Goal: Task Accomplishment & Management: Complete application form

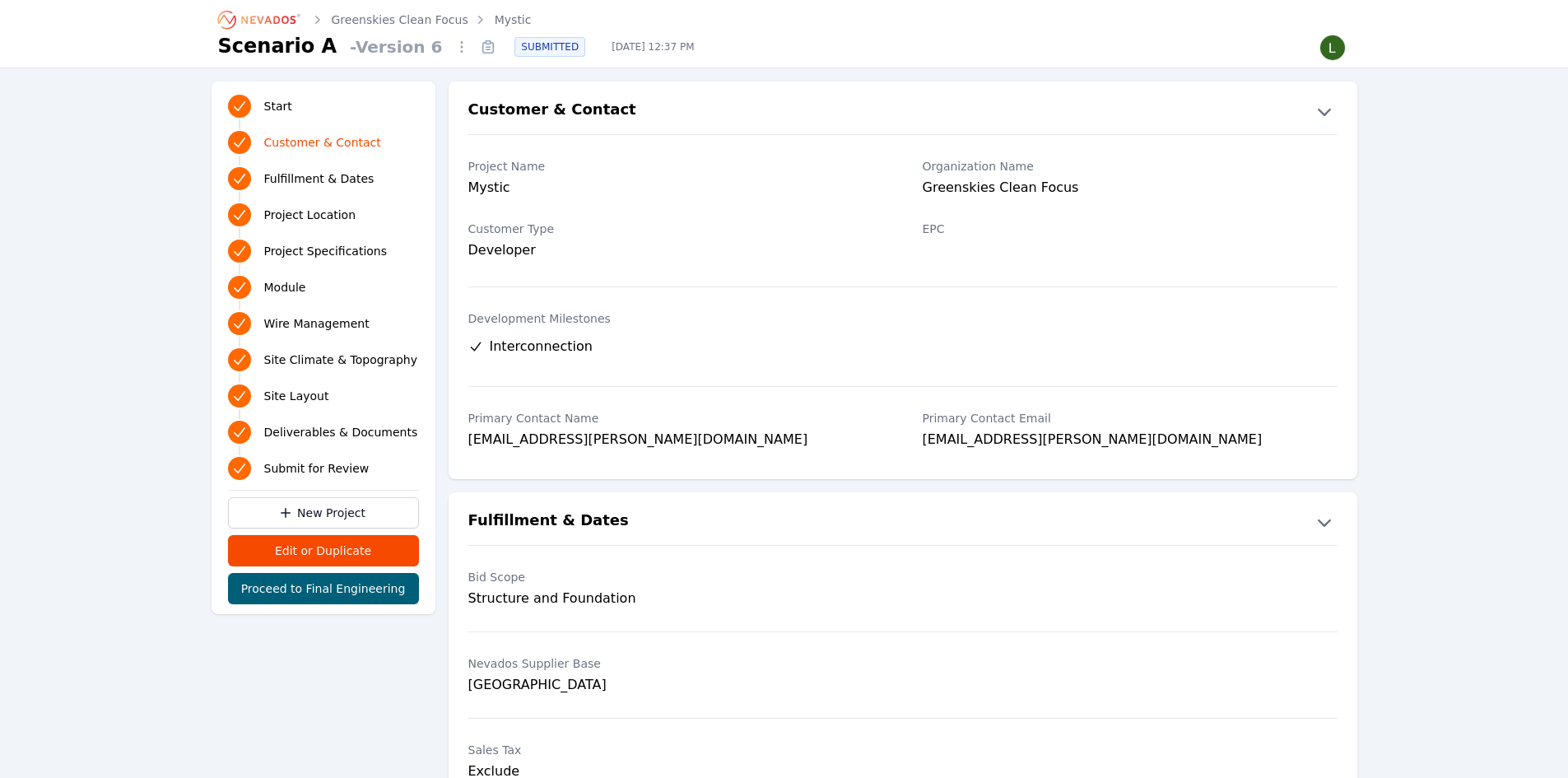
click at [511, 18] on link "Mystic" at bounding box center [513, 20] width 37 height 17
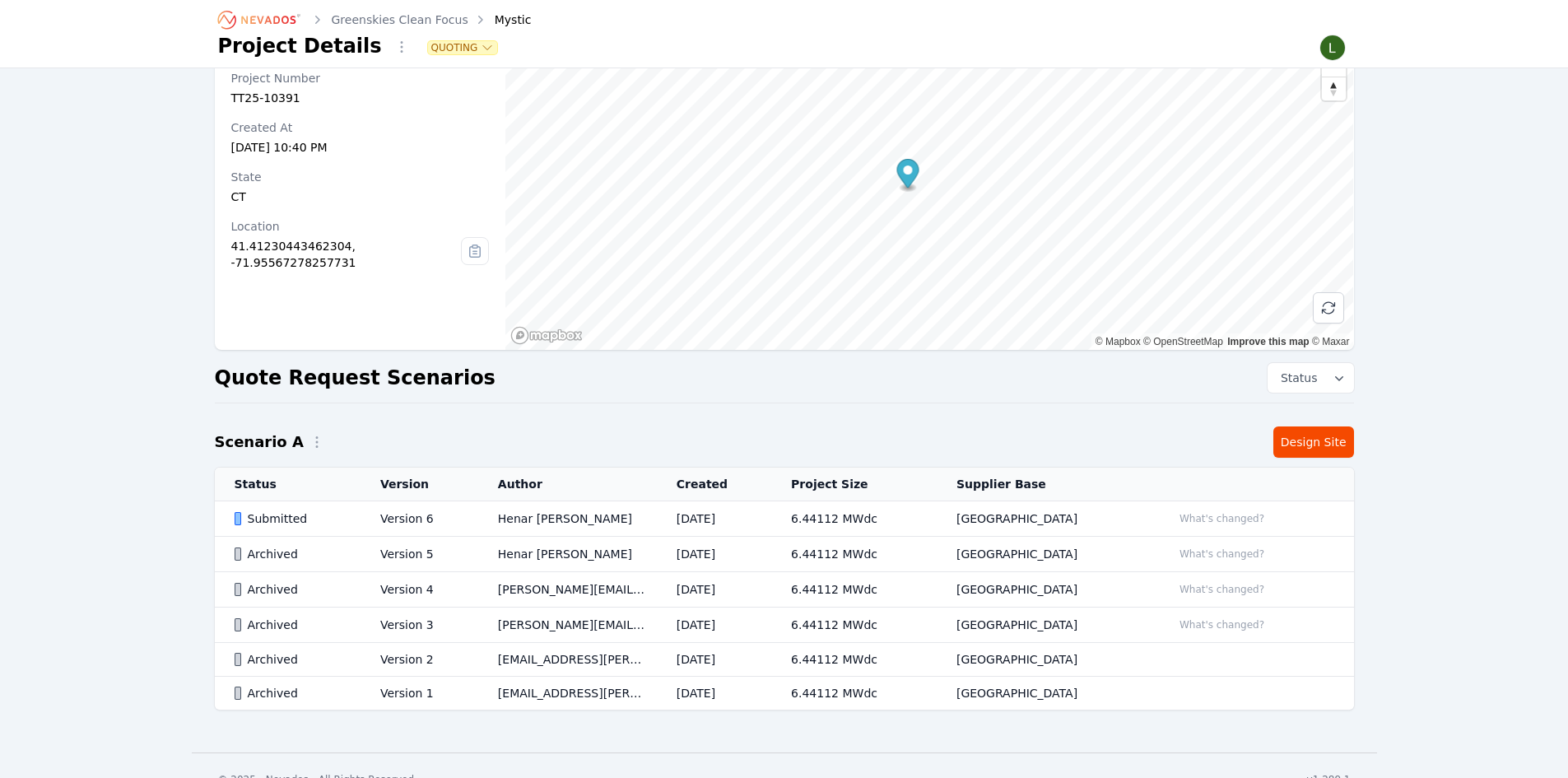
scroll to position [92, 0]
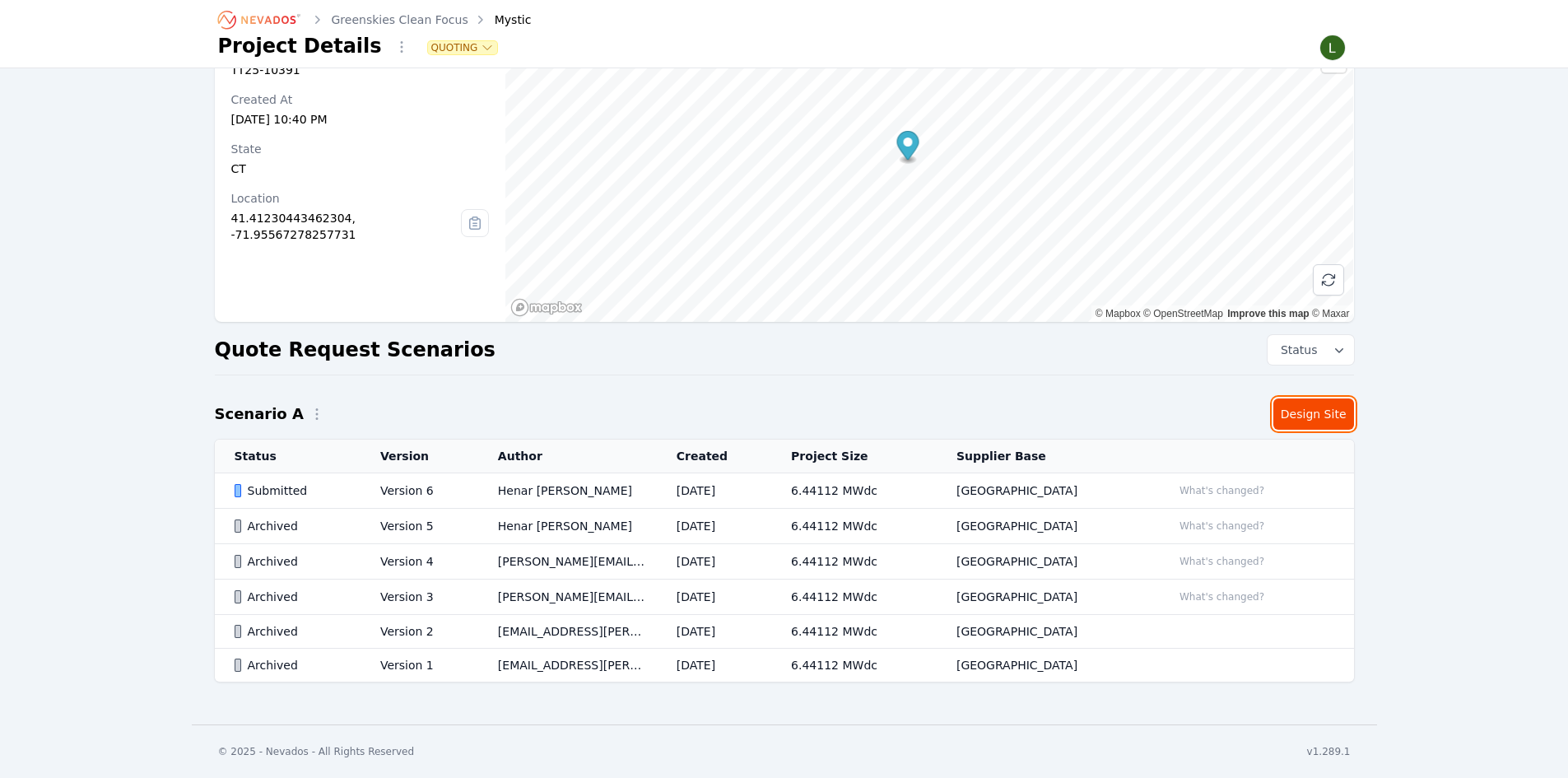
click at [1293, 429] on link "Design Site" at bounding box center [1314, 414] width 81 height 31
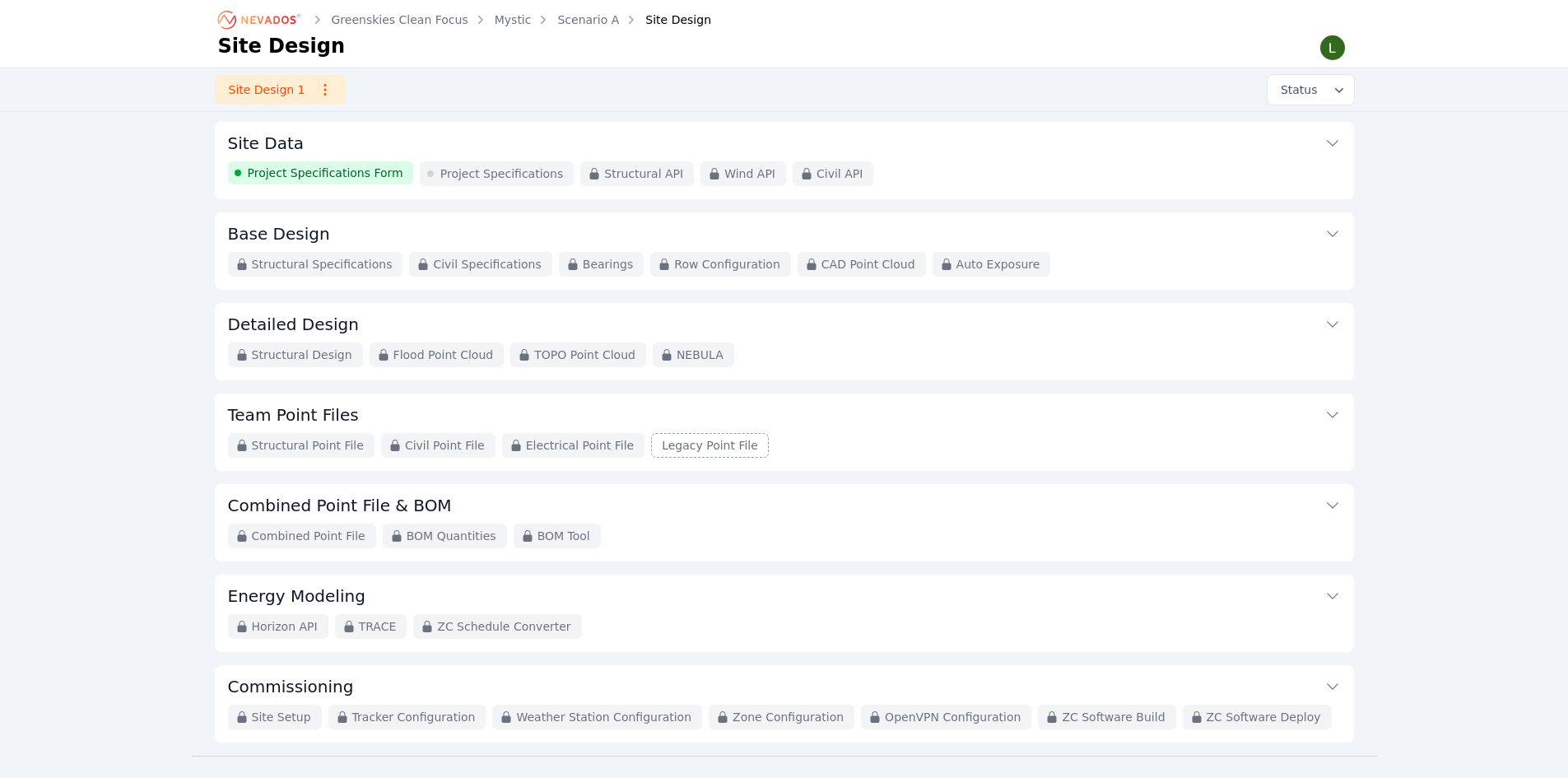
click at [363, 175] on span "Project Specifications Form" at bounding box center [325, 173] width 155 height 17
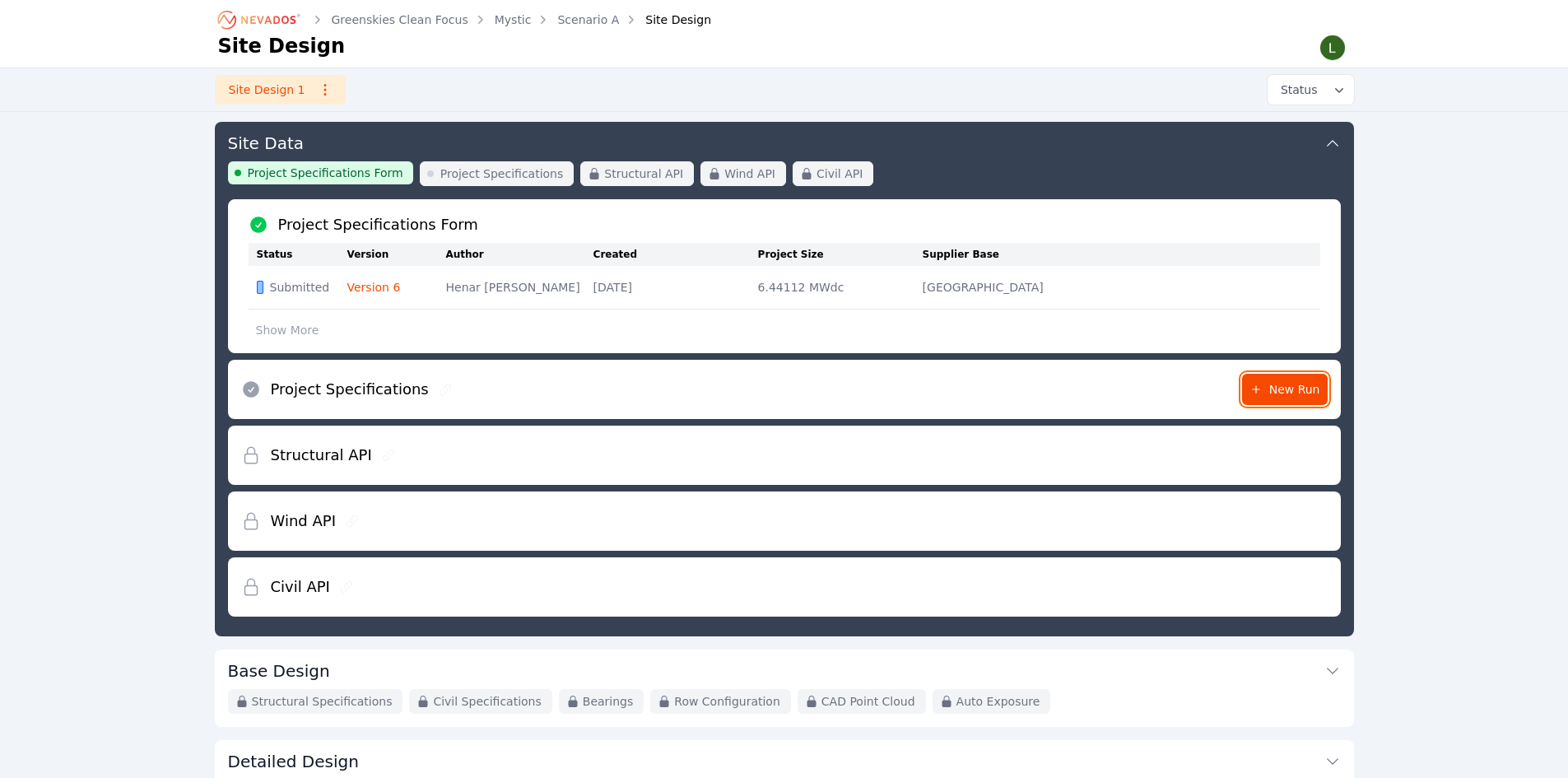
click at [1276, 392] on span "New Run" at bounding box center [1285, 389] width 71 height 17
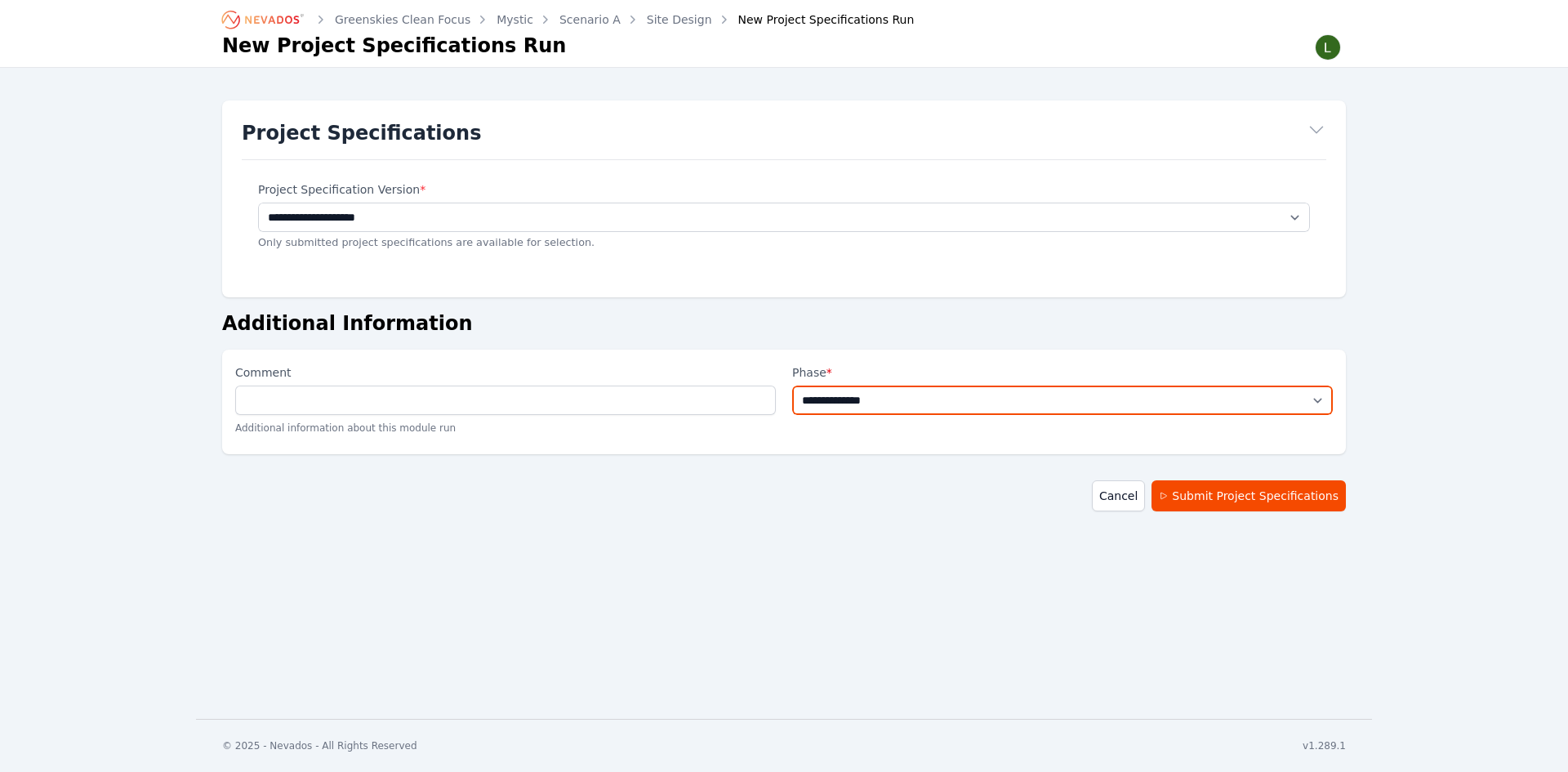
click at [945, 397] on select "**********" at bounding box center [1062, 400] width 540 height 29
select select "**********"
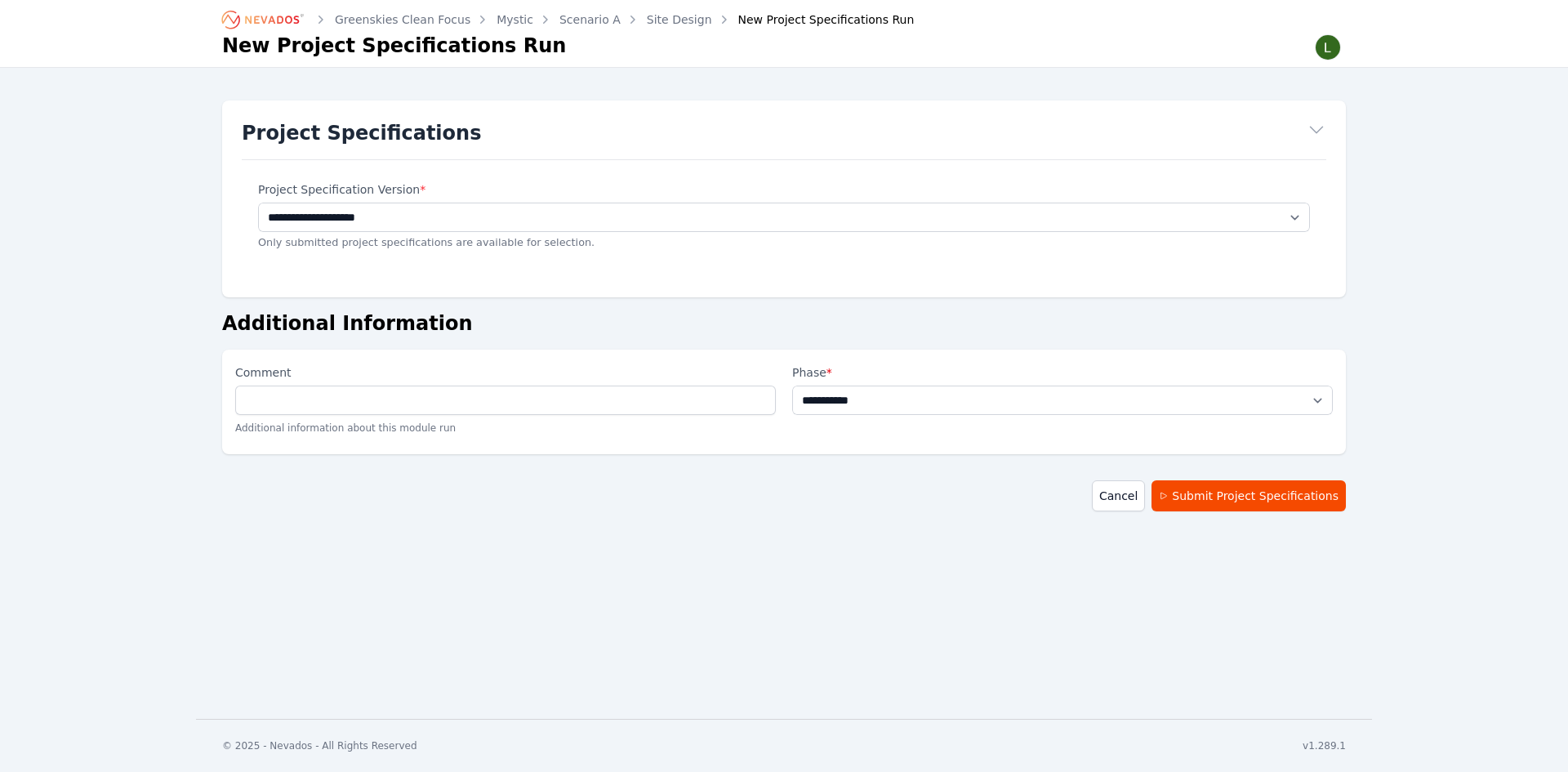
click at [792, 386] on select "**********" at bounding box center [1062, 400] width 540 height 29
click at [1237, 491] on button "Submit Project Specifications" at bounding box center [1248, 496] width 194 height 31
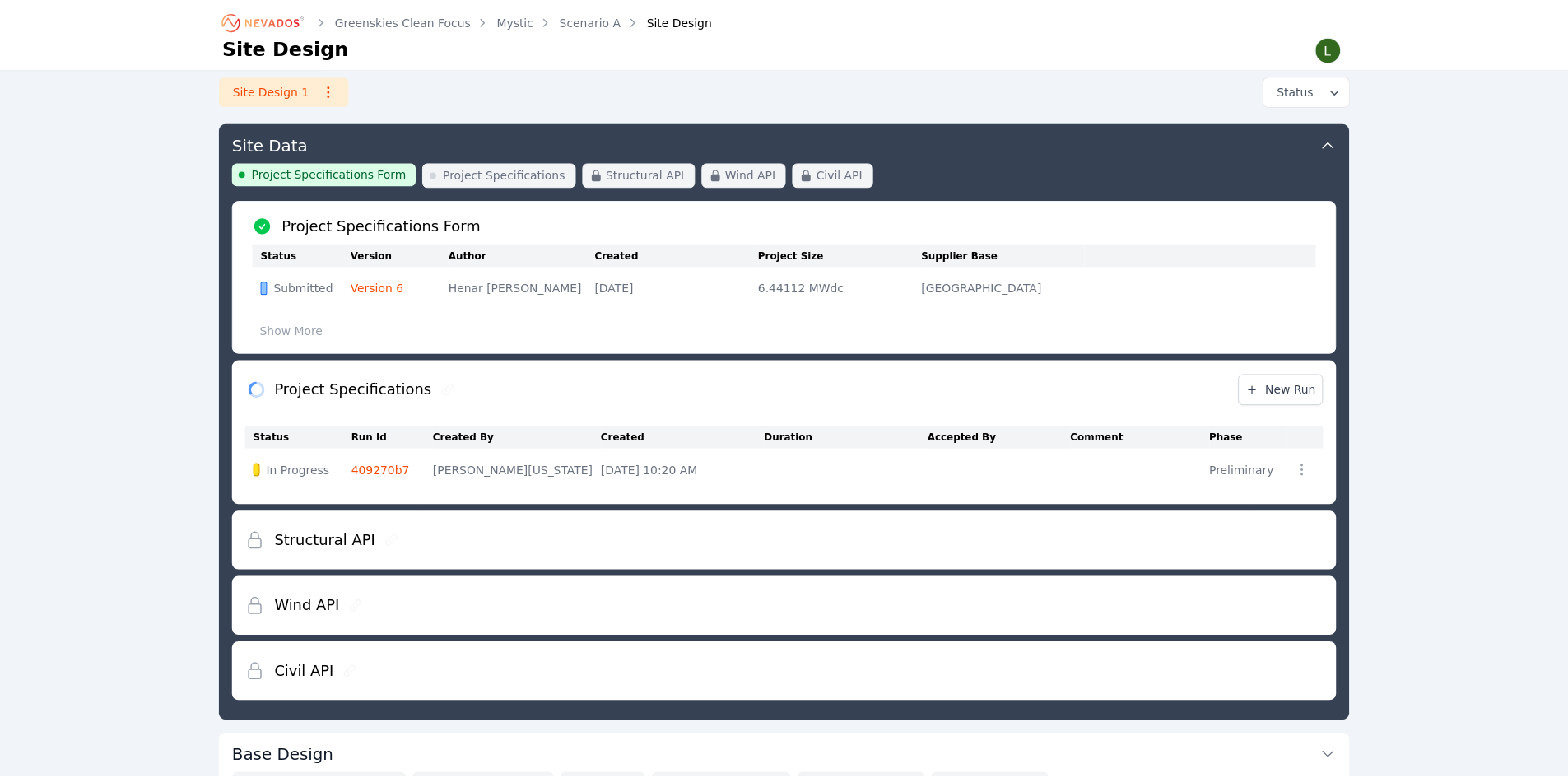
scroll to position [236, 0]
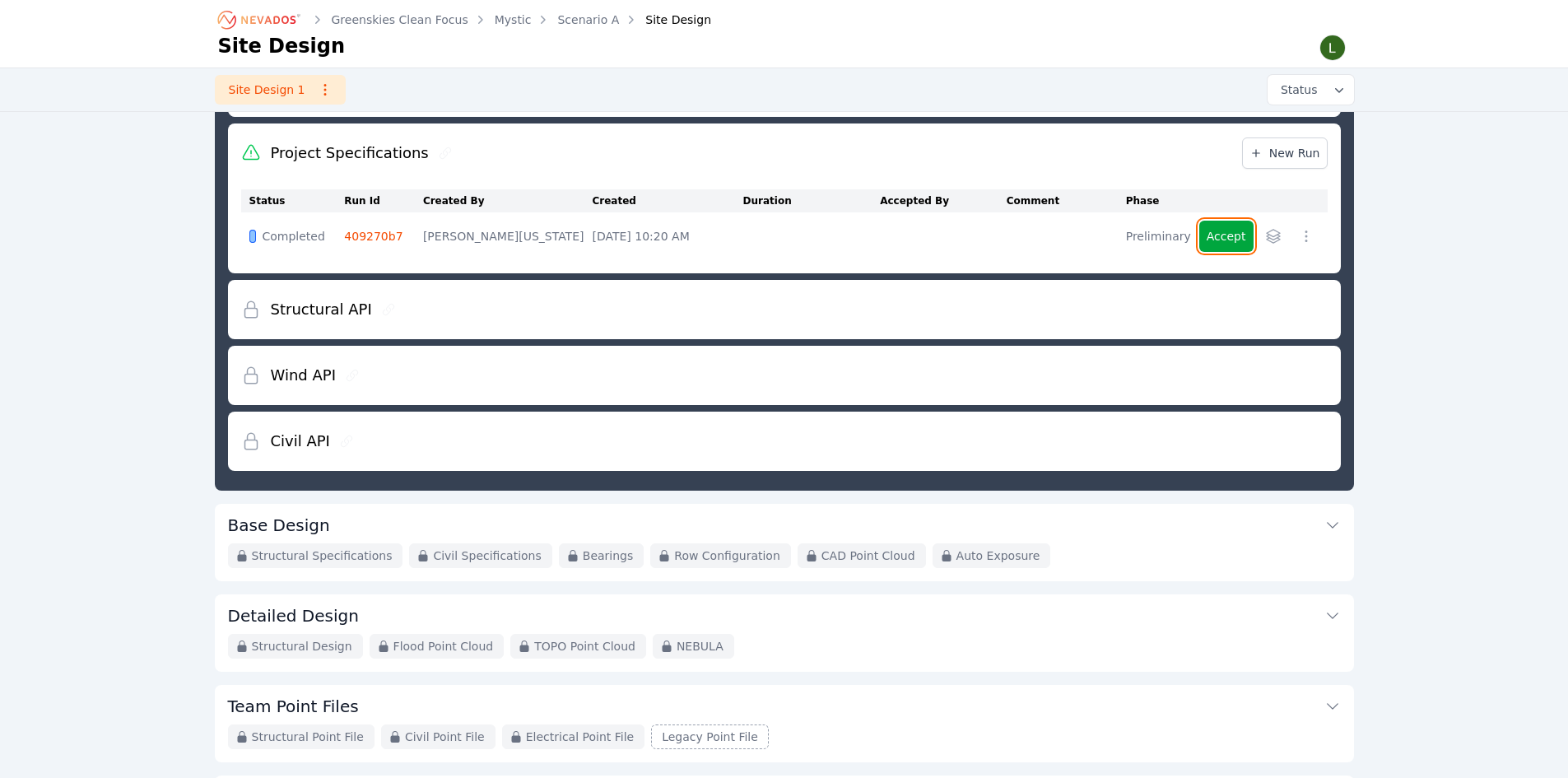
click at [1224, 236] on button "Accept" at bounding box center [1226, 236] width 55 height 31
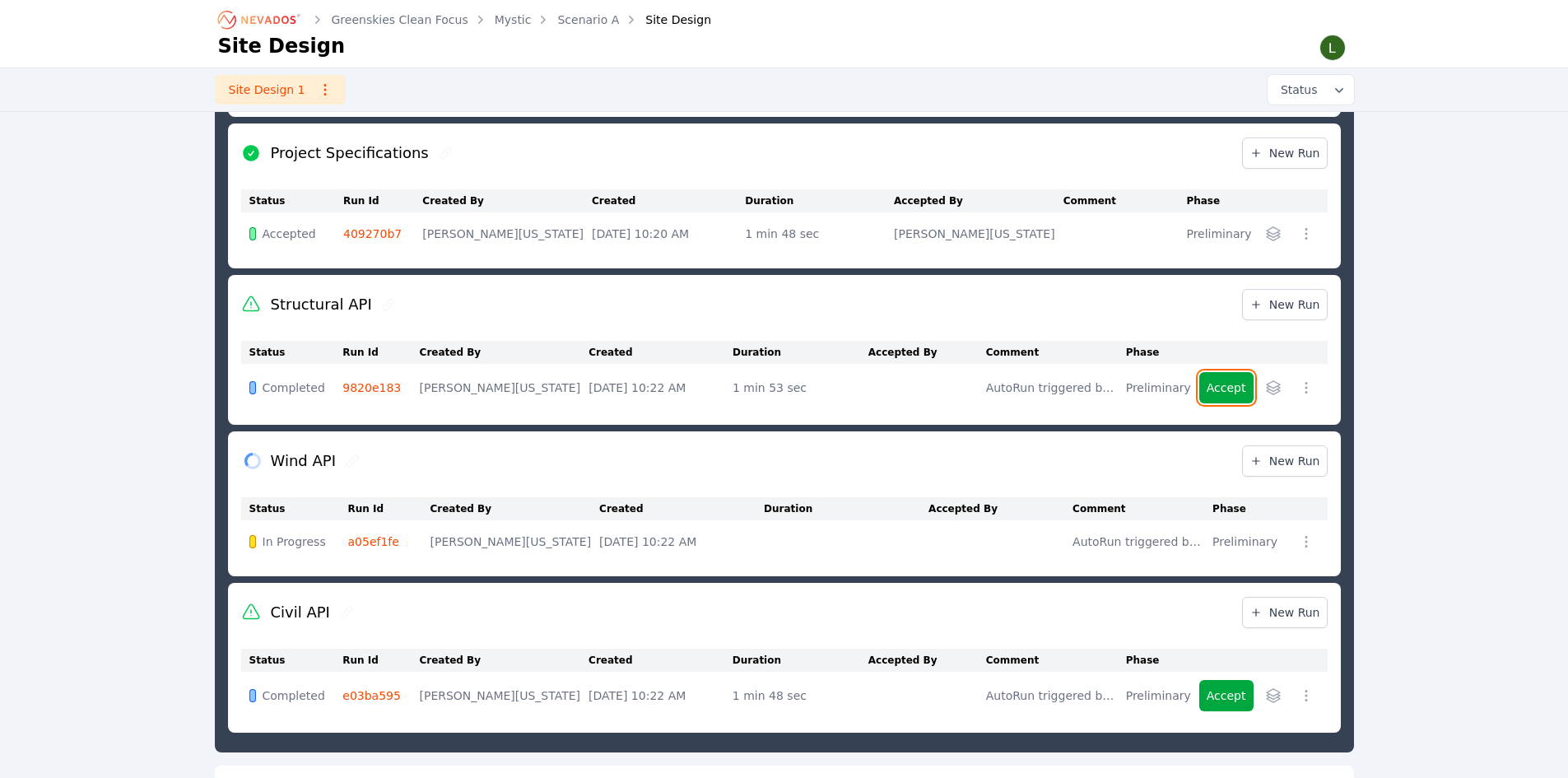
click at [1217, 383] on button "Accept" at bounding box center [1226, 387] width 55 height 31
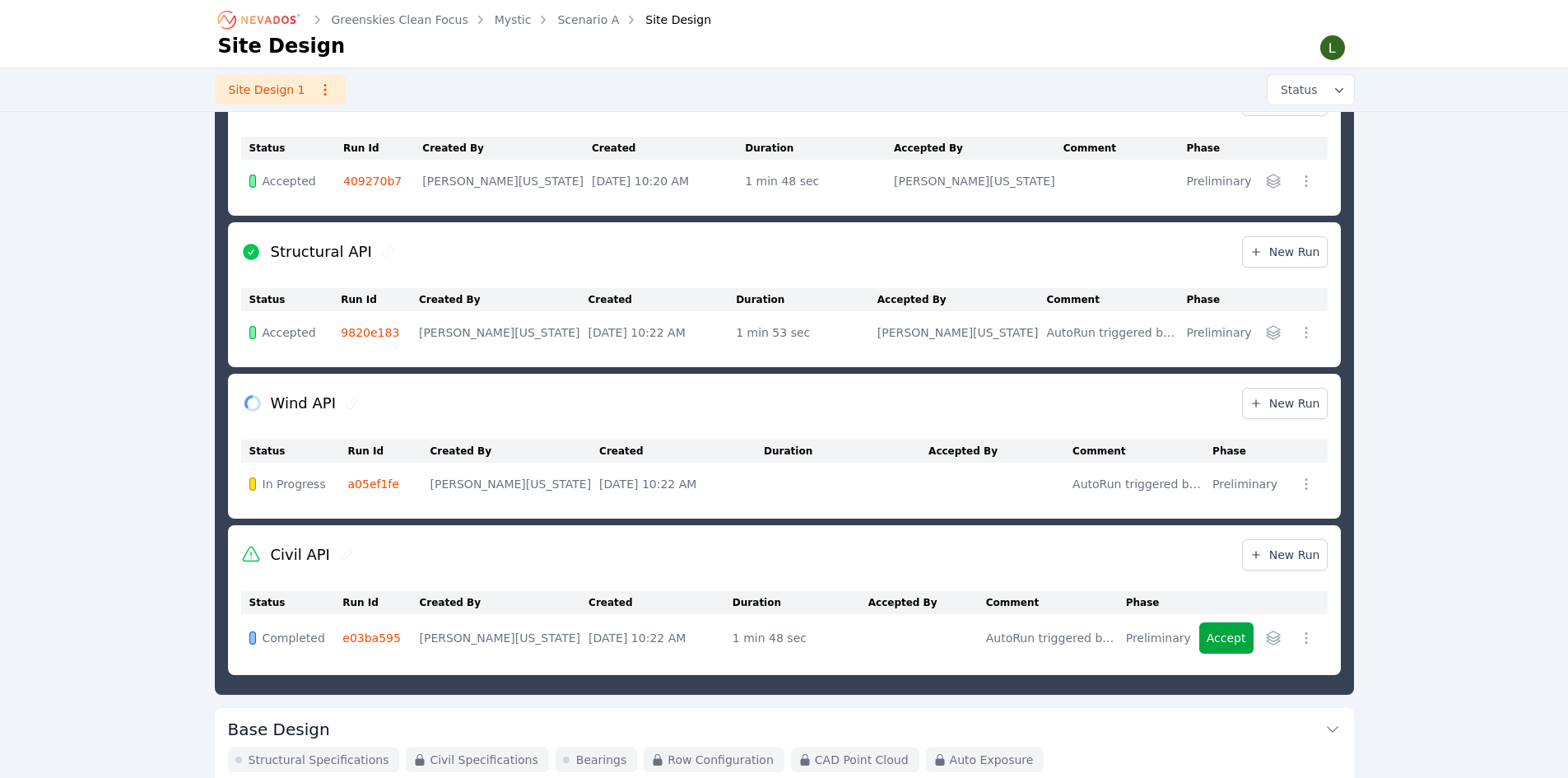
scroll to position [319, 0]
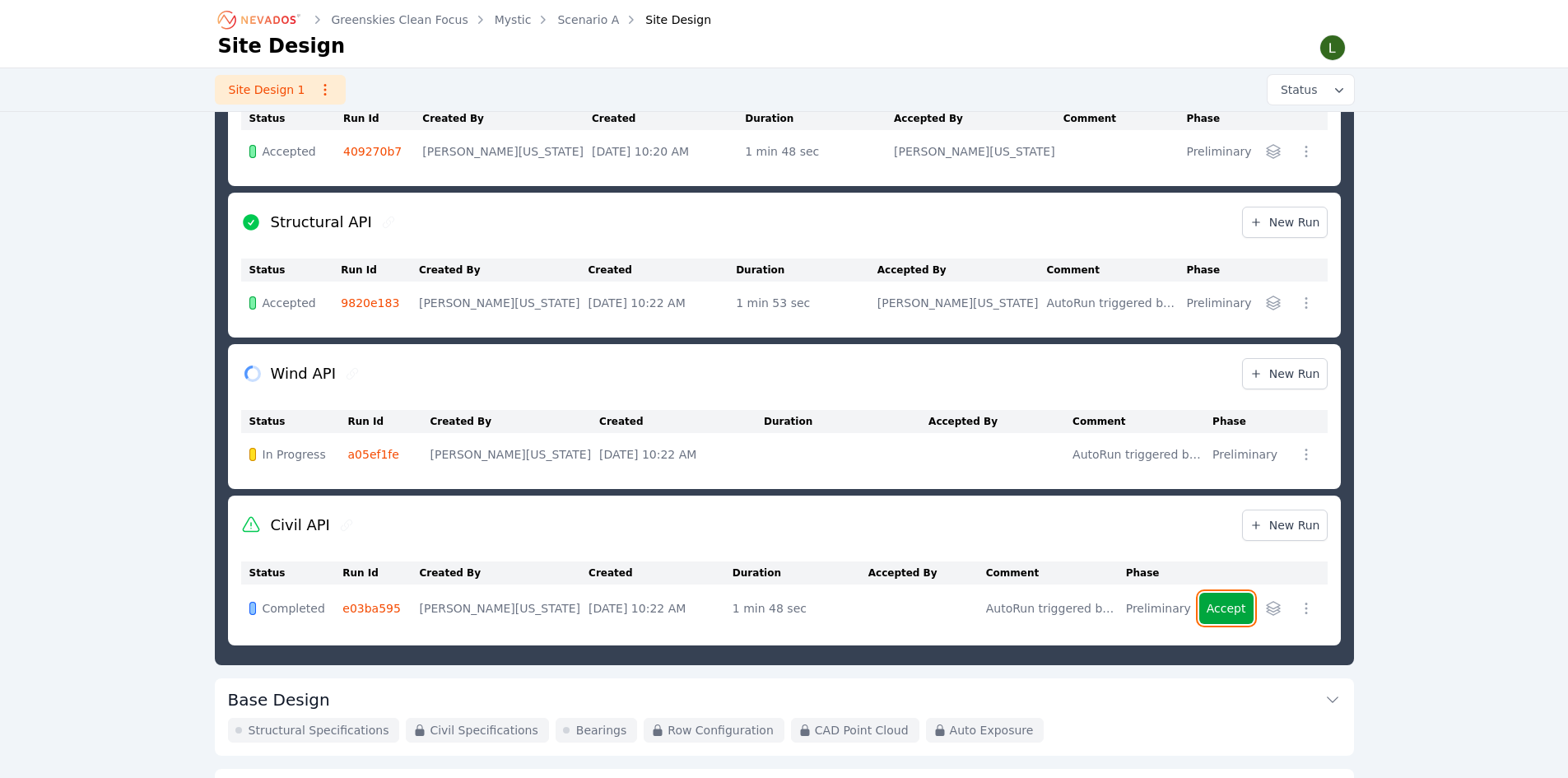
click at [1220, 603] on button "Accept" at bounding box center [1226, 608] width 55 height 31
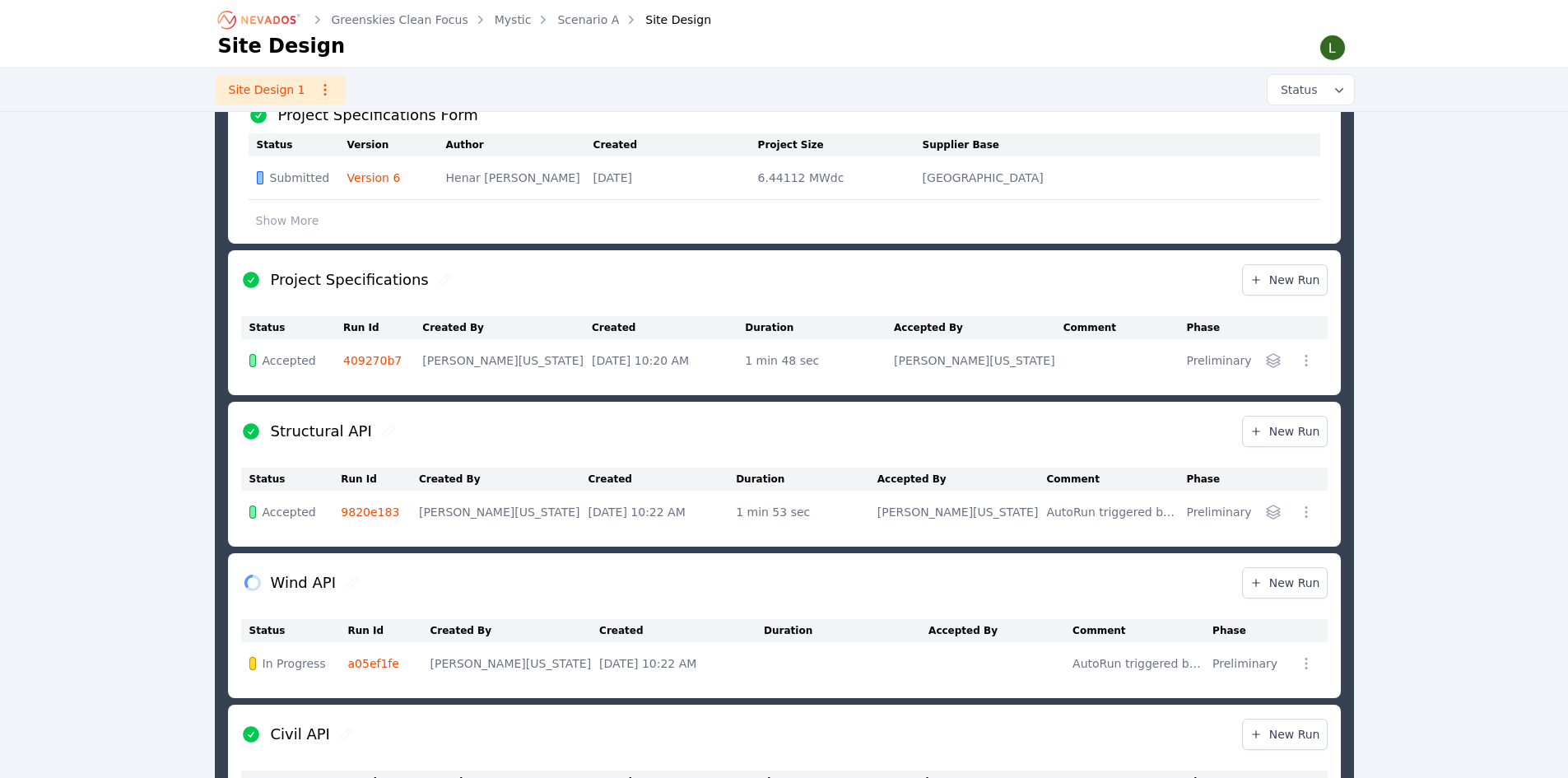
scroll to position [71, 0]
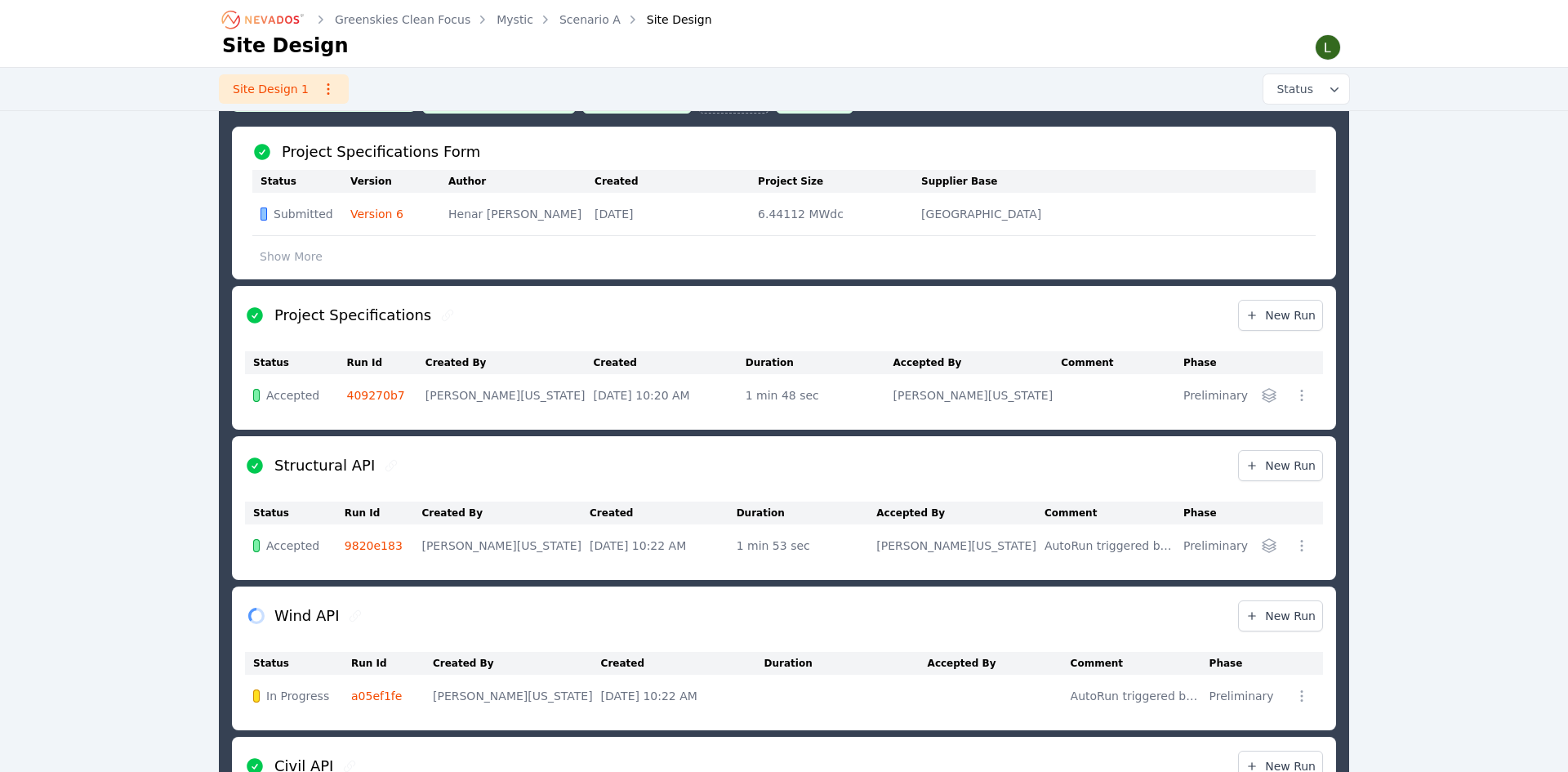
click at [1267, 395] on icon "button" at bounding box center [1269, 396] width 13 height 13
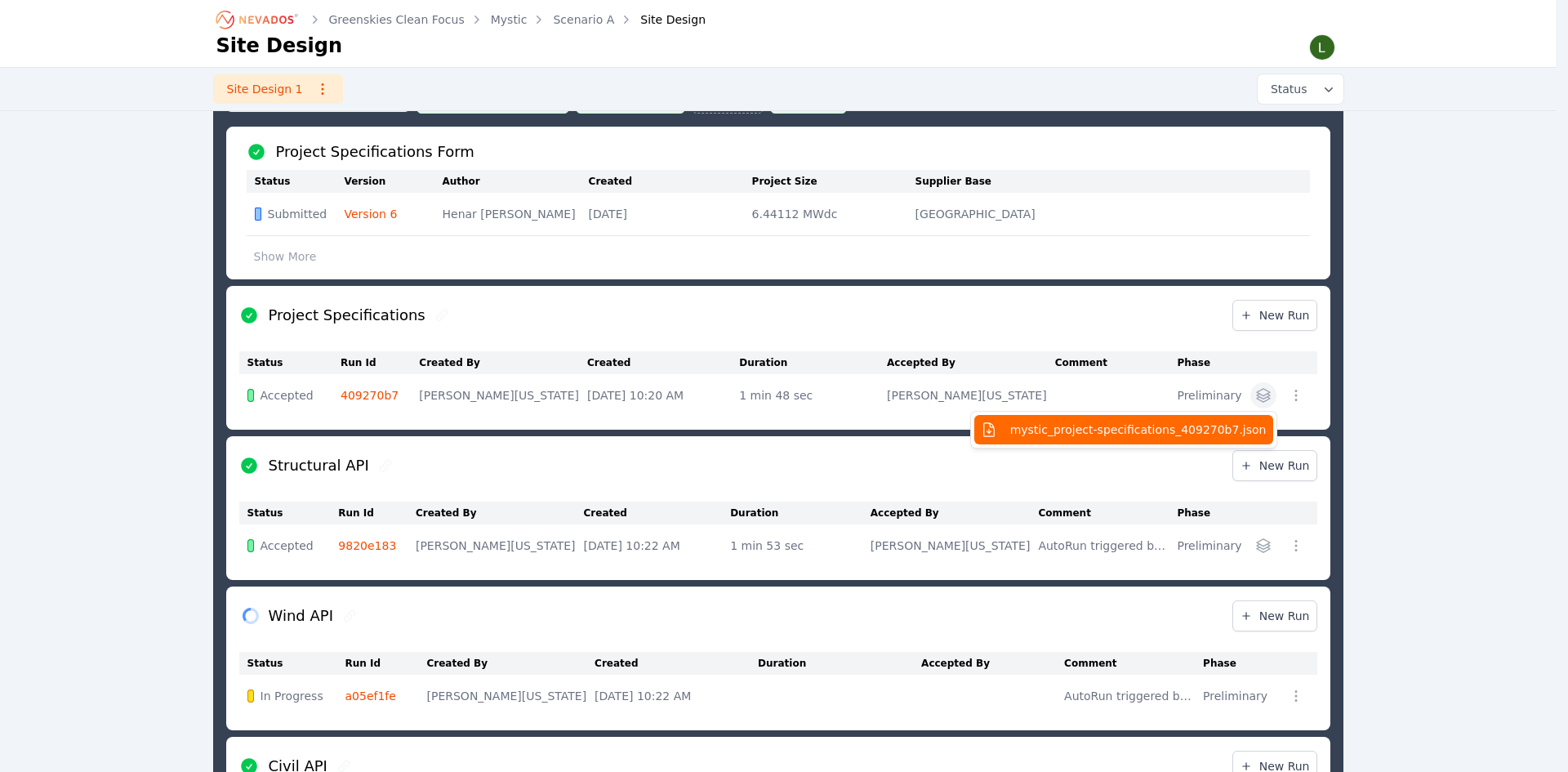
click at [1186, 431] on span "mystic_project-specifications_409270b7.json" at bounding box center [1138, 430] width 256 height 17
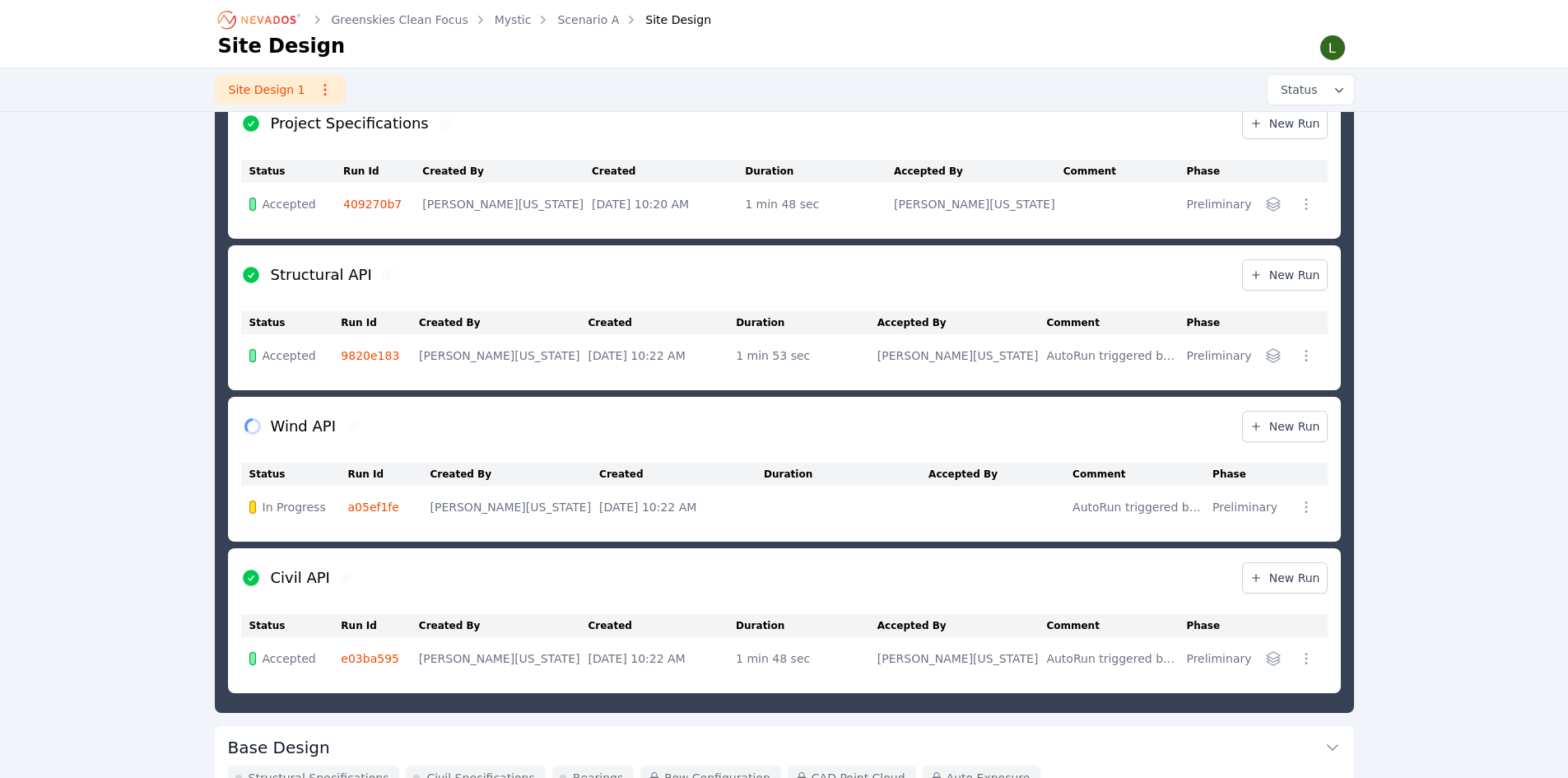
scroll to position [236, 0]
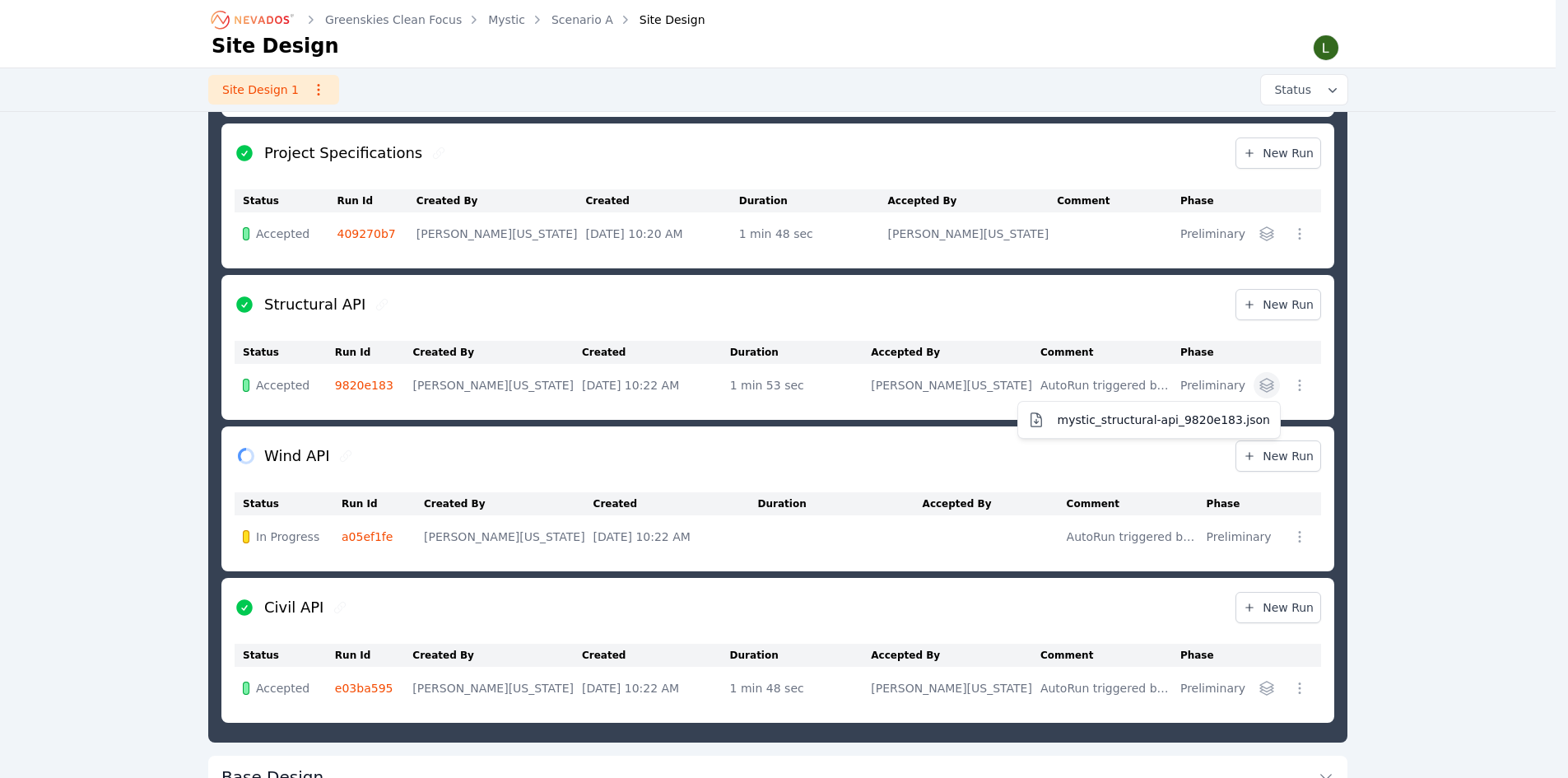
click at [1275, 389] on icon "button" at bounding box center [1267, 385] width 17 height 17
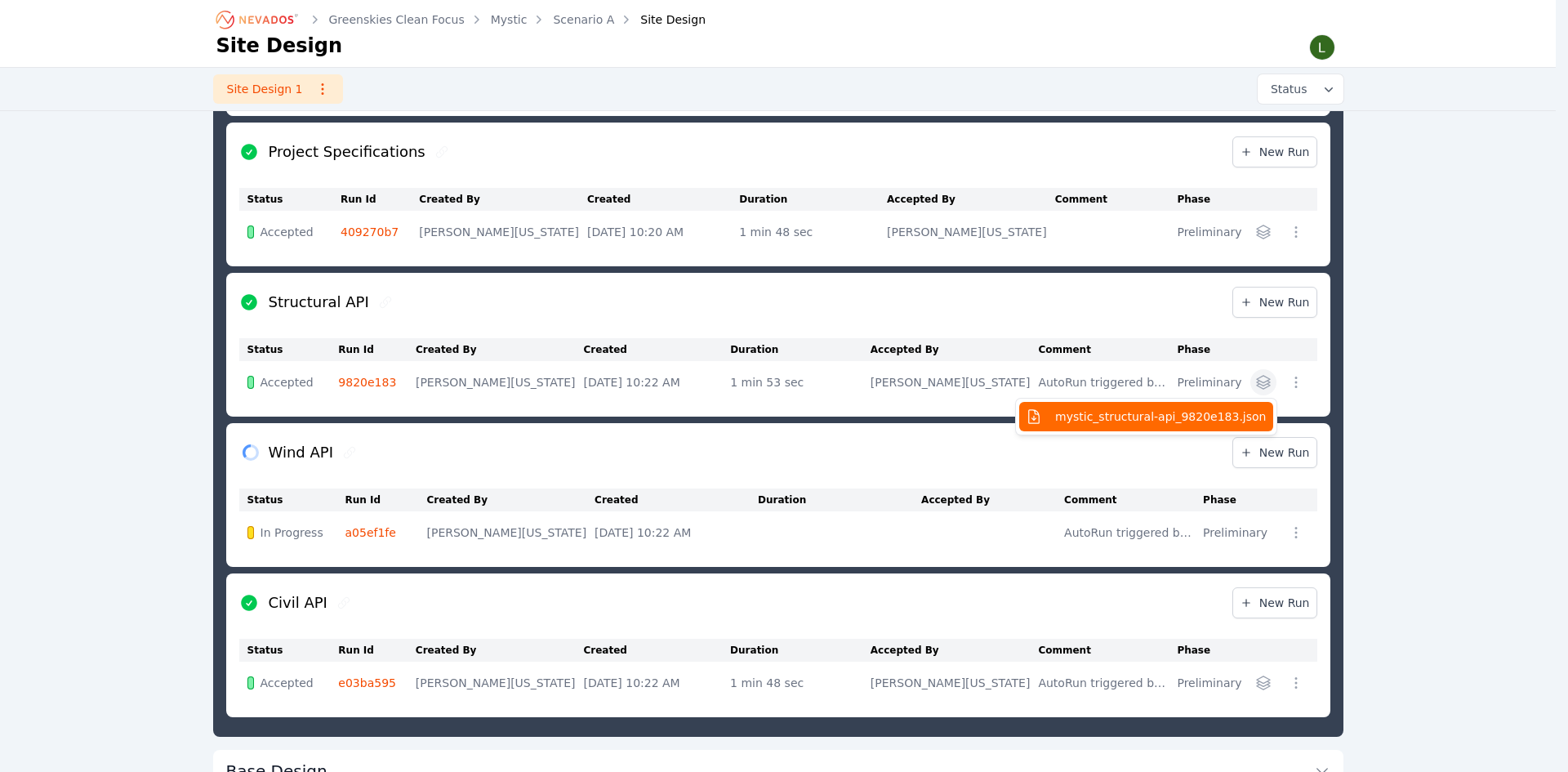
click at [1222, 417] on span "mystic_structural-api_9820e183.json" at bounding box center [1160, 416] width 211 height 17
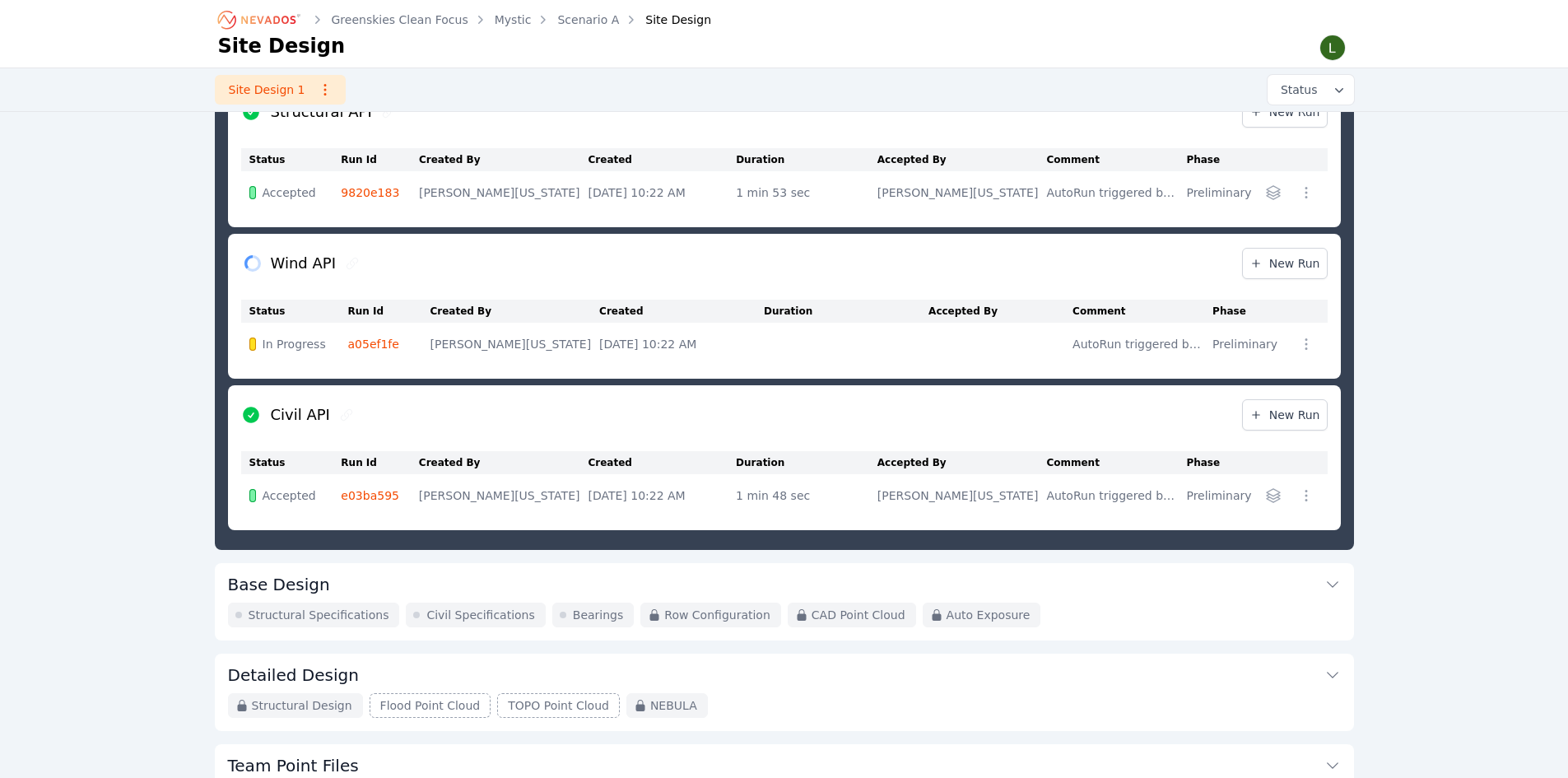
scroll to position [483, 0]
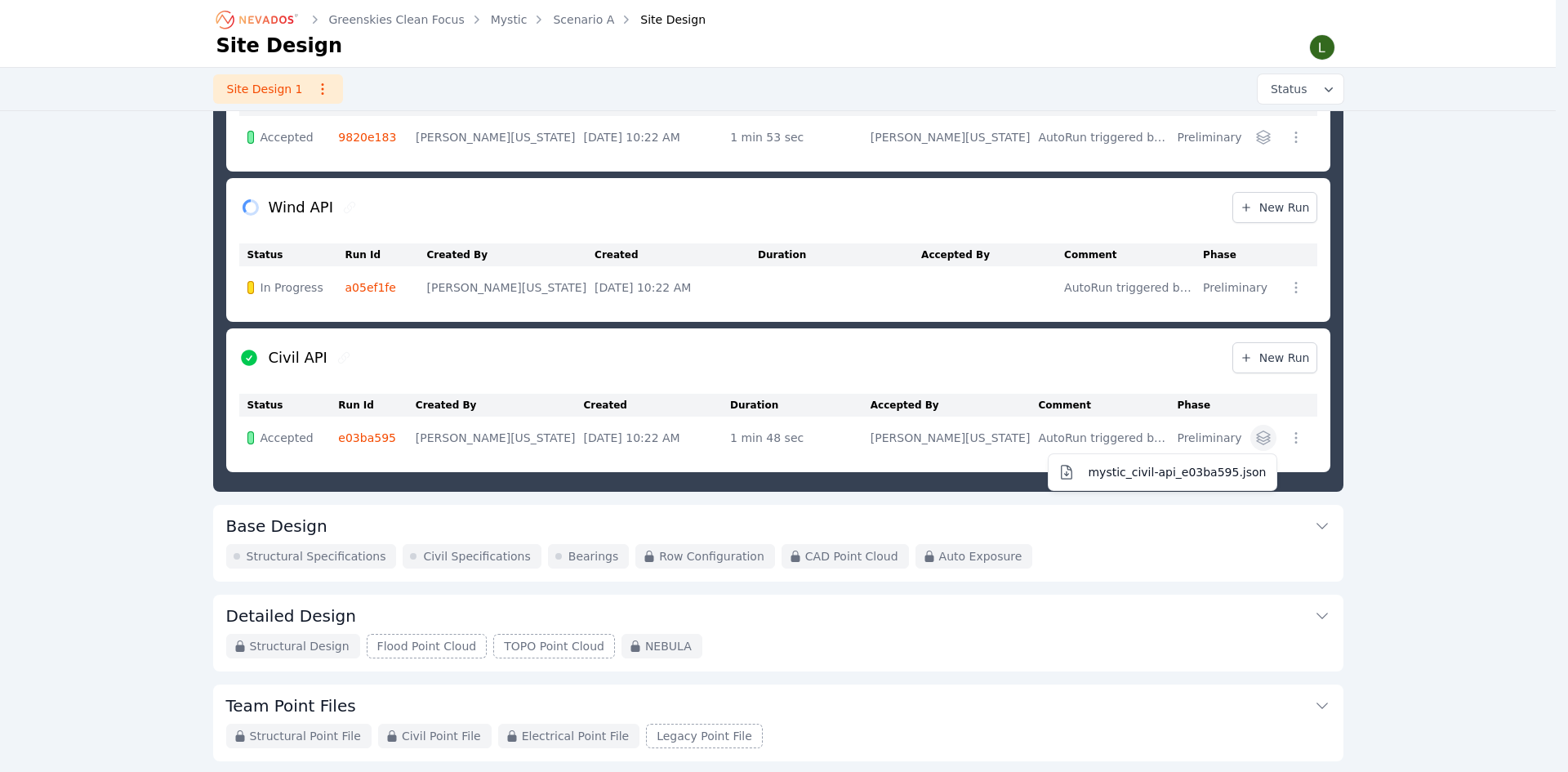
click at [1262, 439] on icon "button" at bounding box center [1262, 438] width 13 height 13
click at [1218, 471] on span "mystic_civil-api_e03ba595.json" at bounding box center [1177, 472] width 178 height 17
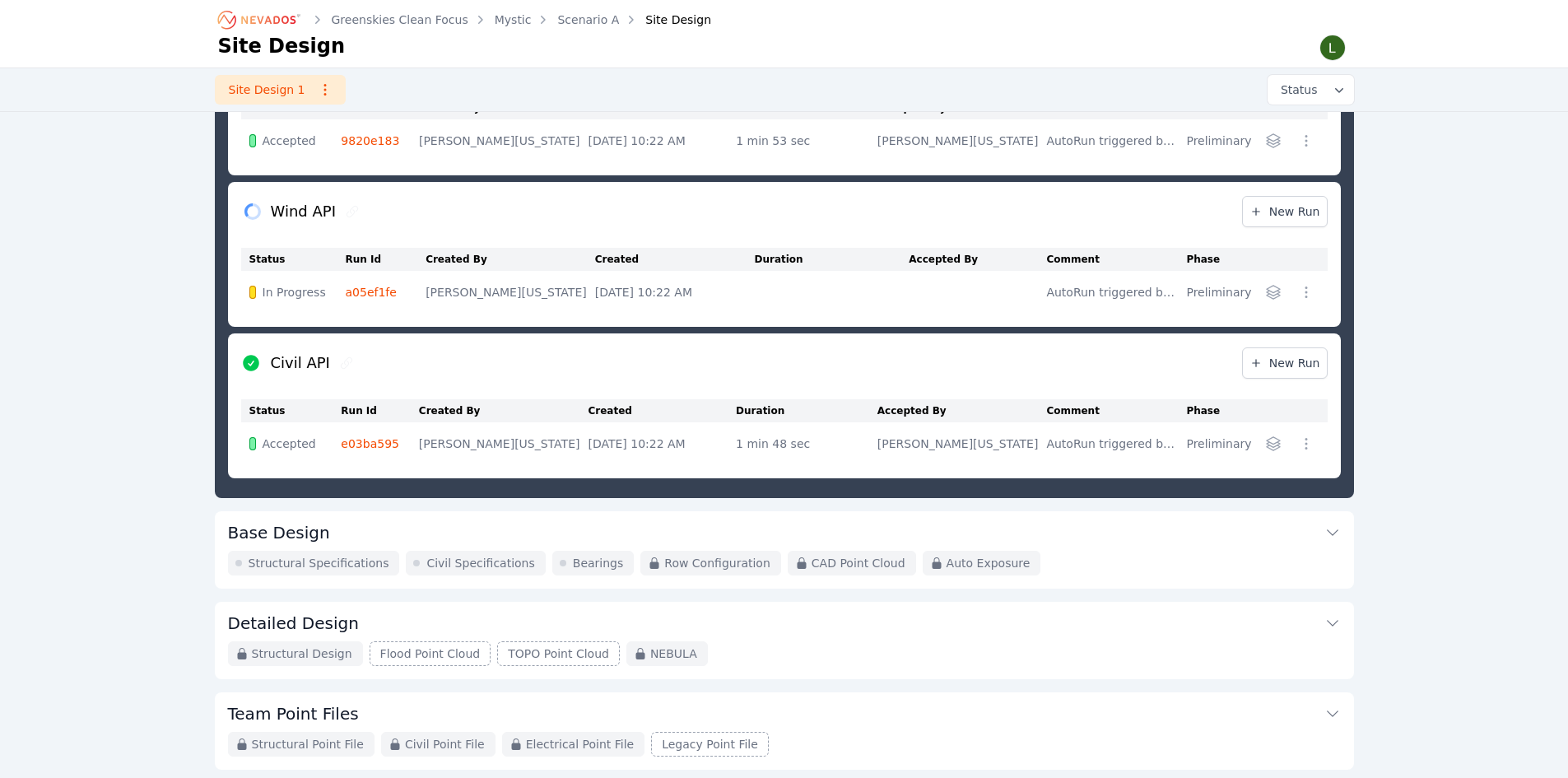
scroll to position [319, 0]
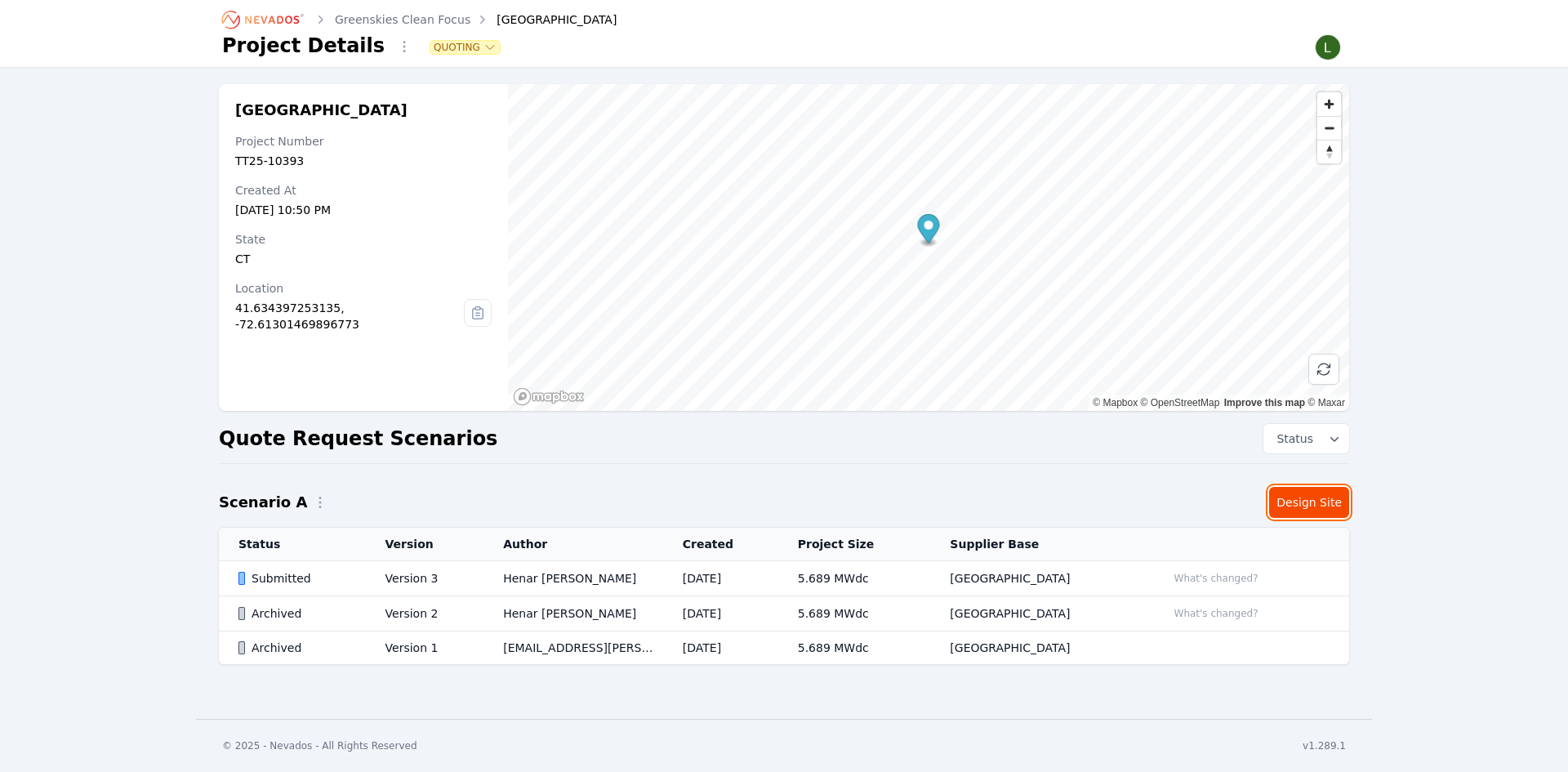
click at [1302, 496] on link "Design Site" at bounding box center [1309, 502] width 80 height 31
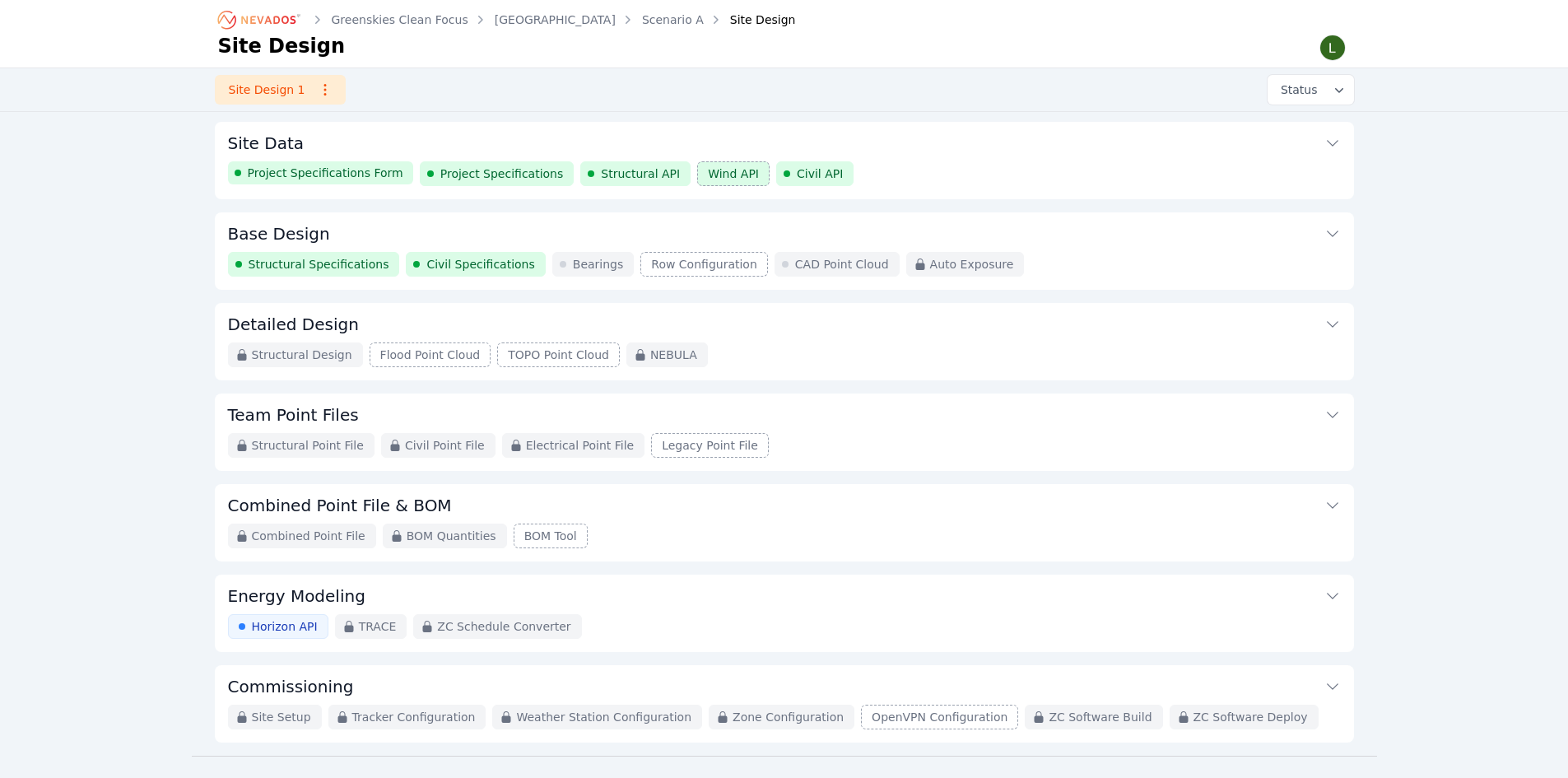
click at [1328, 230] on icon at bounding box center [1333, 234] width 17 height 17
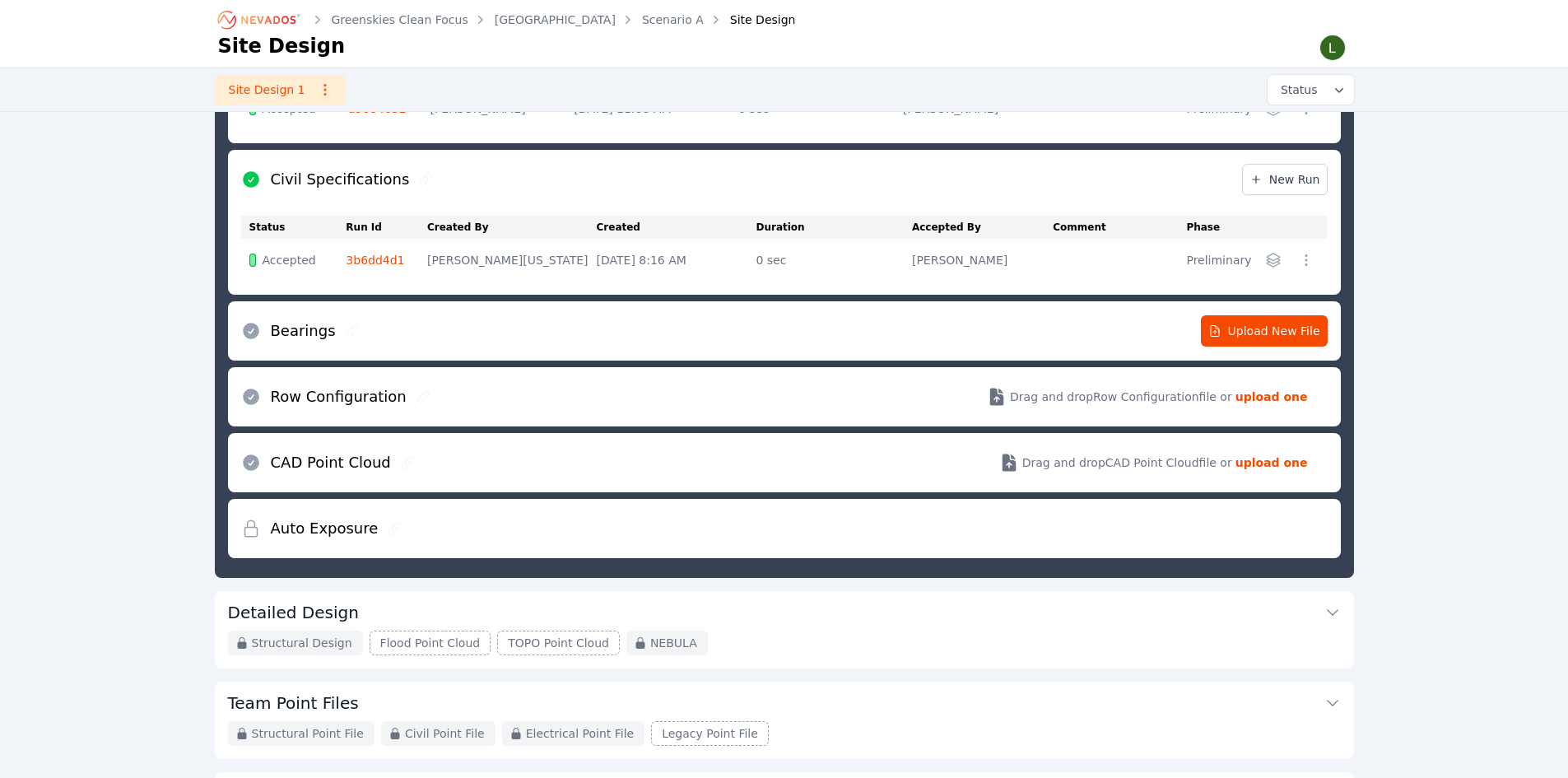
scroll to position [171, 0]
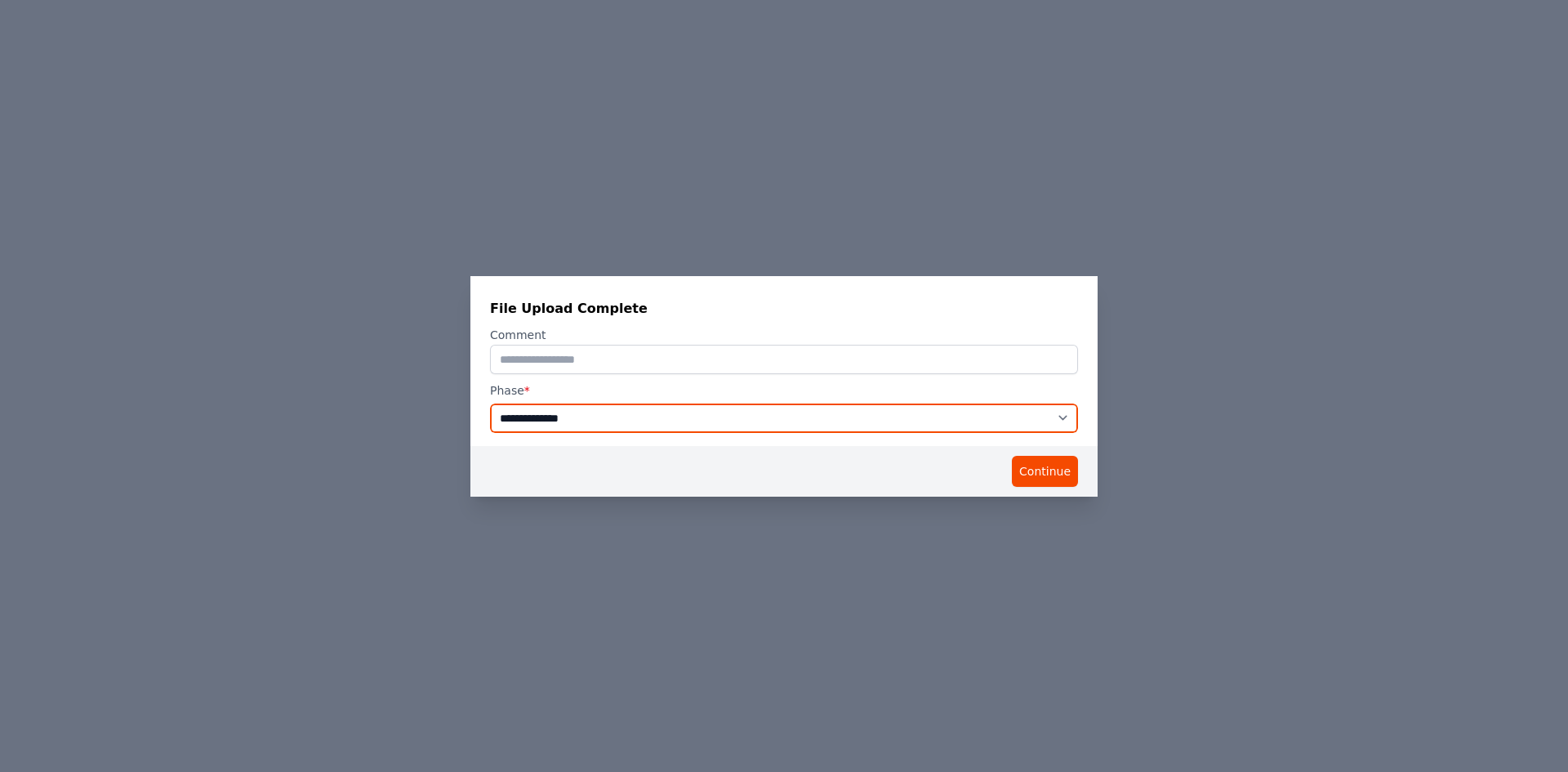
click at [811, 416] on select "**********" at bounding box center [784, 417] width 588 height 29
select select "**********"
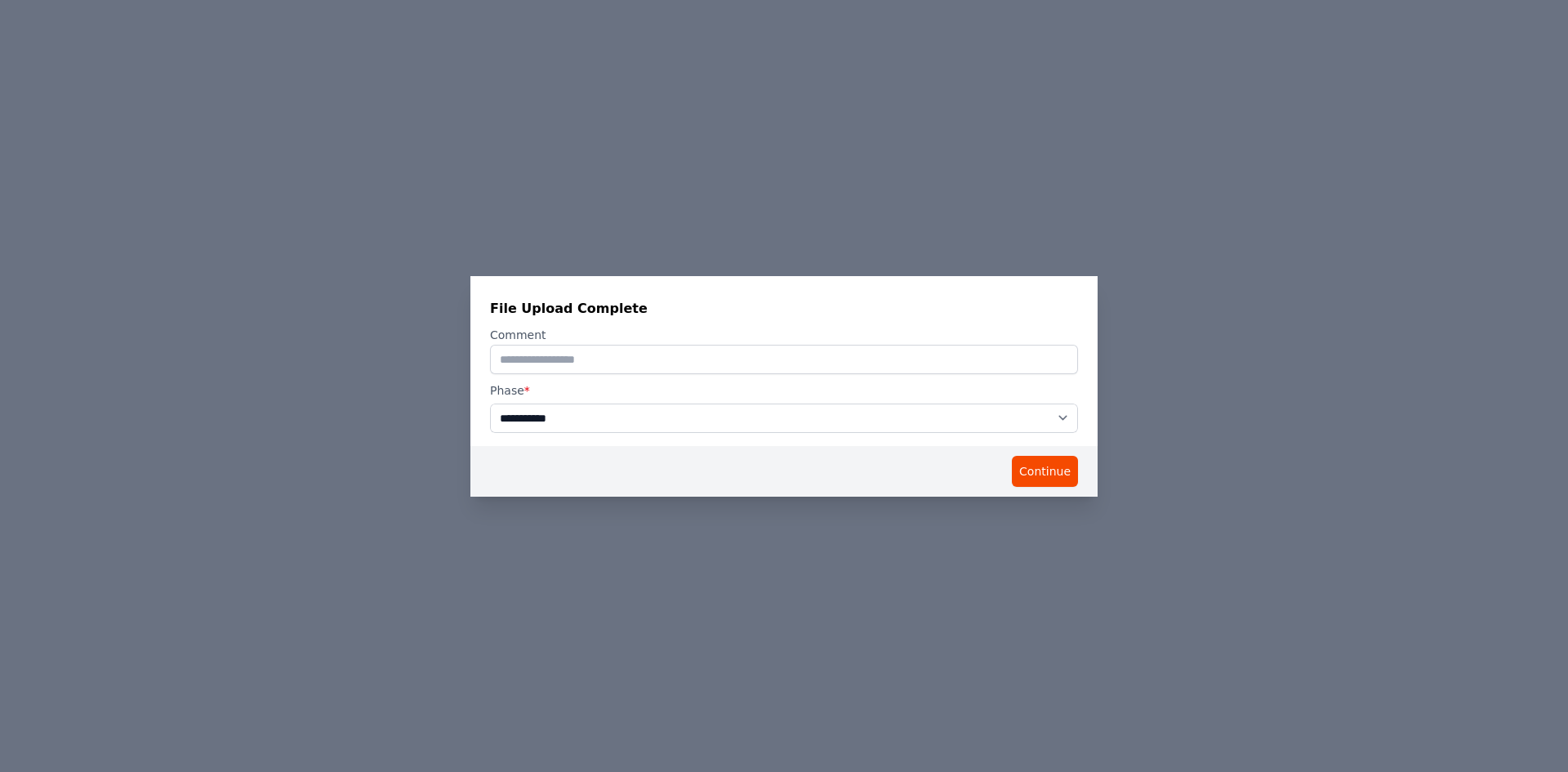
click at [490, 403] on select "**********" at bounding box center [784, 417] width 588 height 29
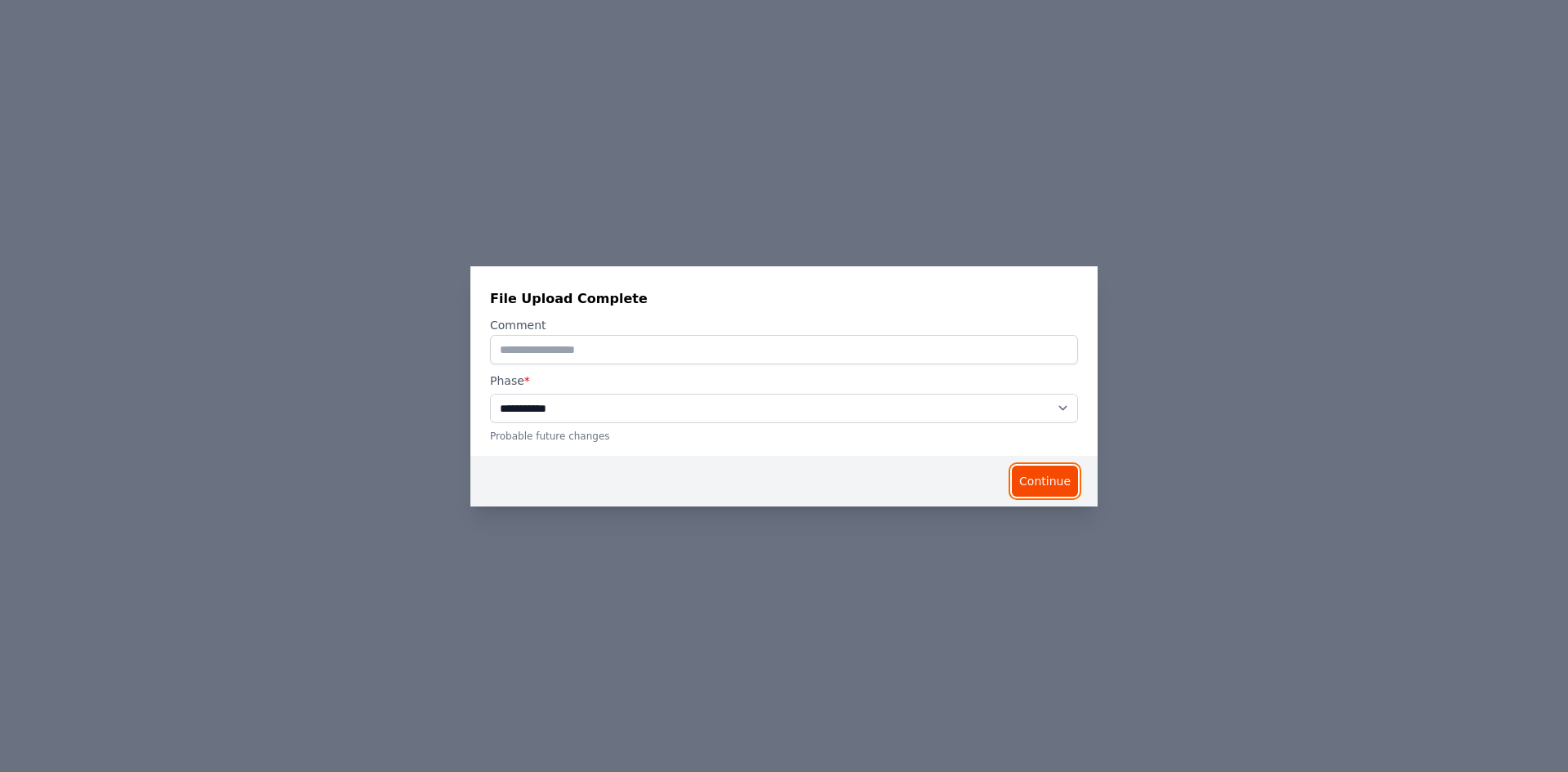
click at [1030, 478] on button "Continue" at bounding box center [1044, 481] width 66 height 31
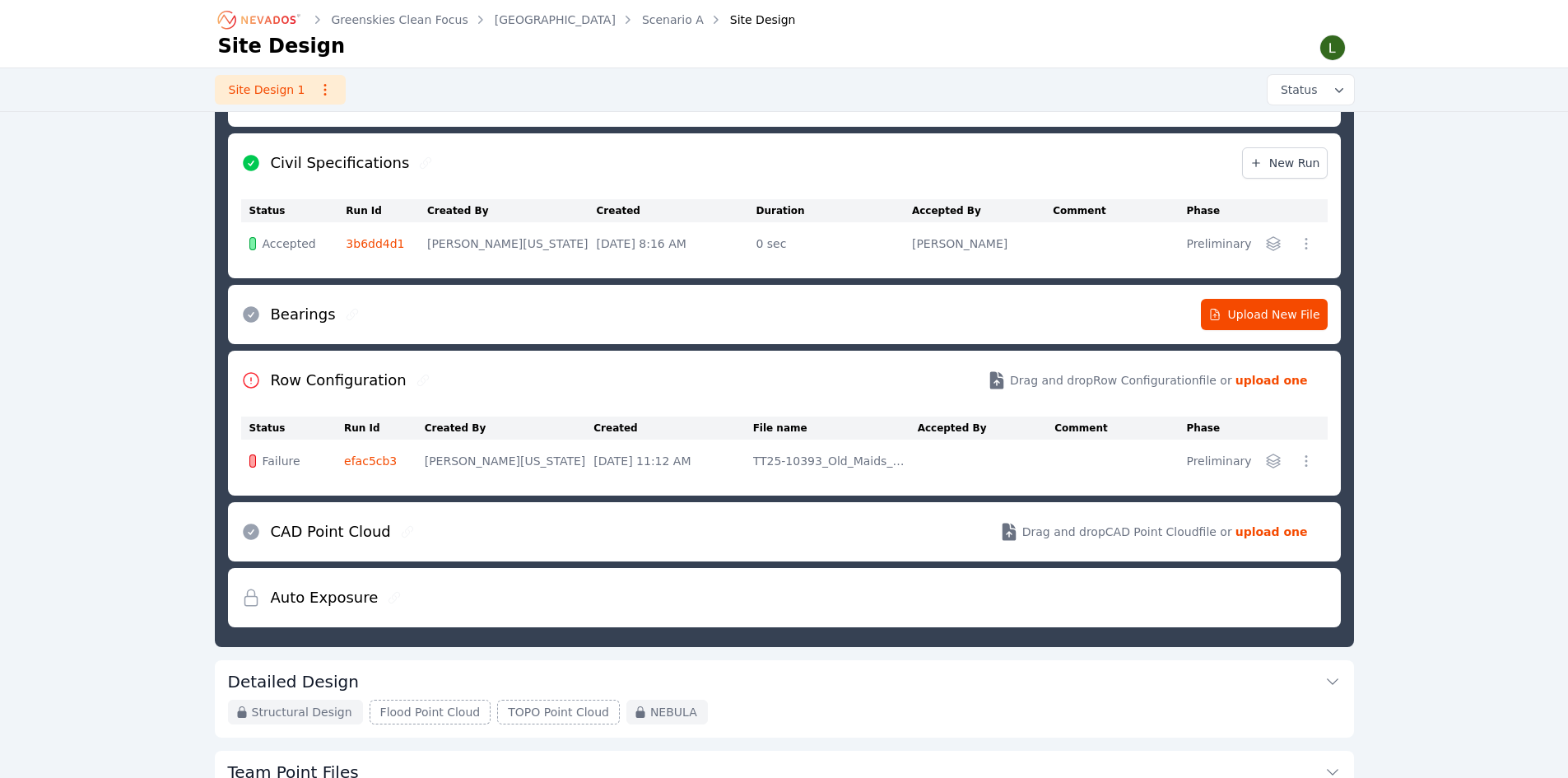
scroll to position [336, 0]
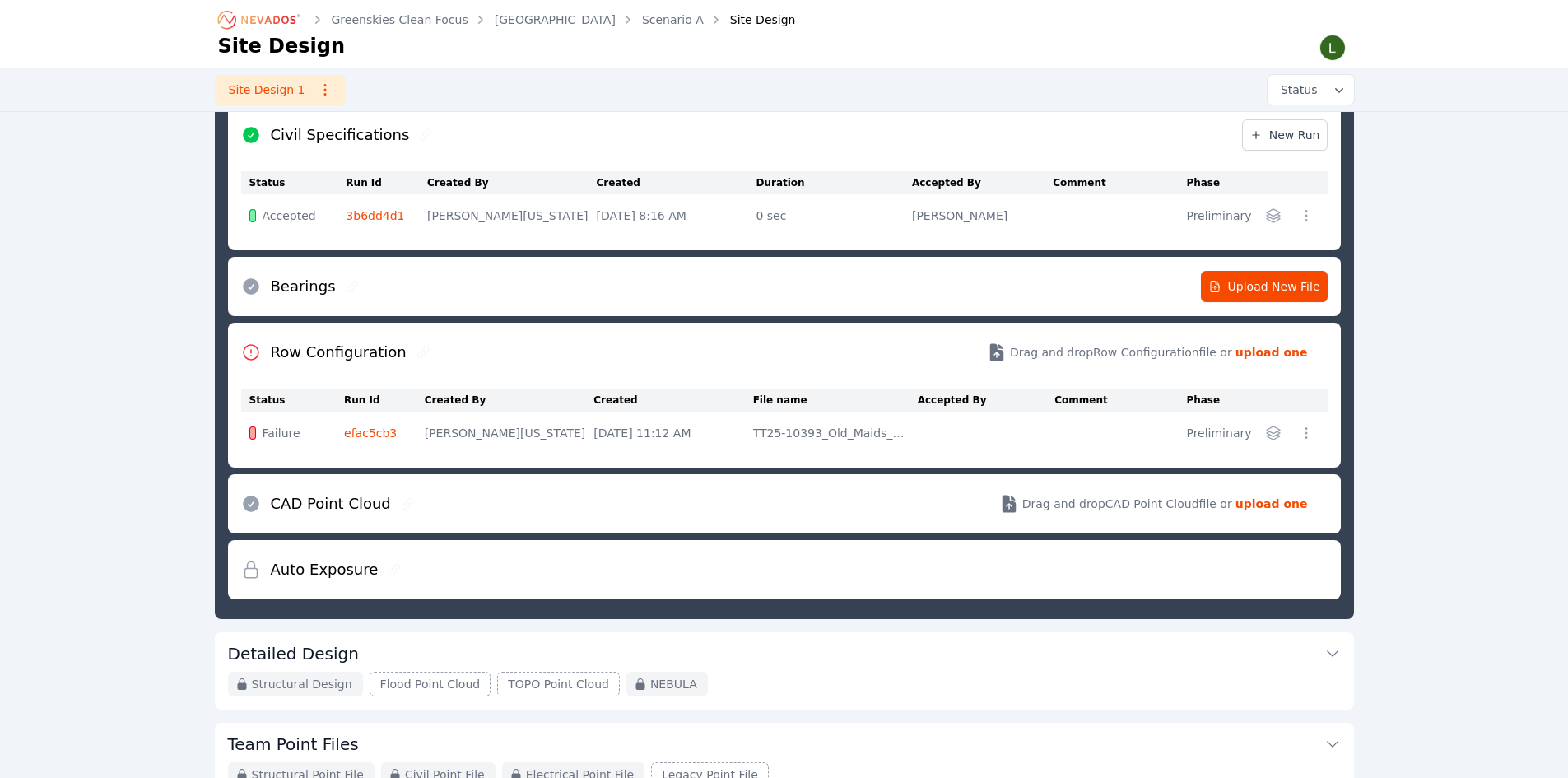
click at [383, 436] on link "efac5cb3" at bounding box center [370, 433] width 53 height 13
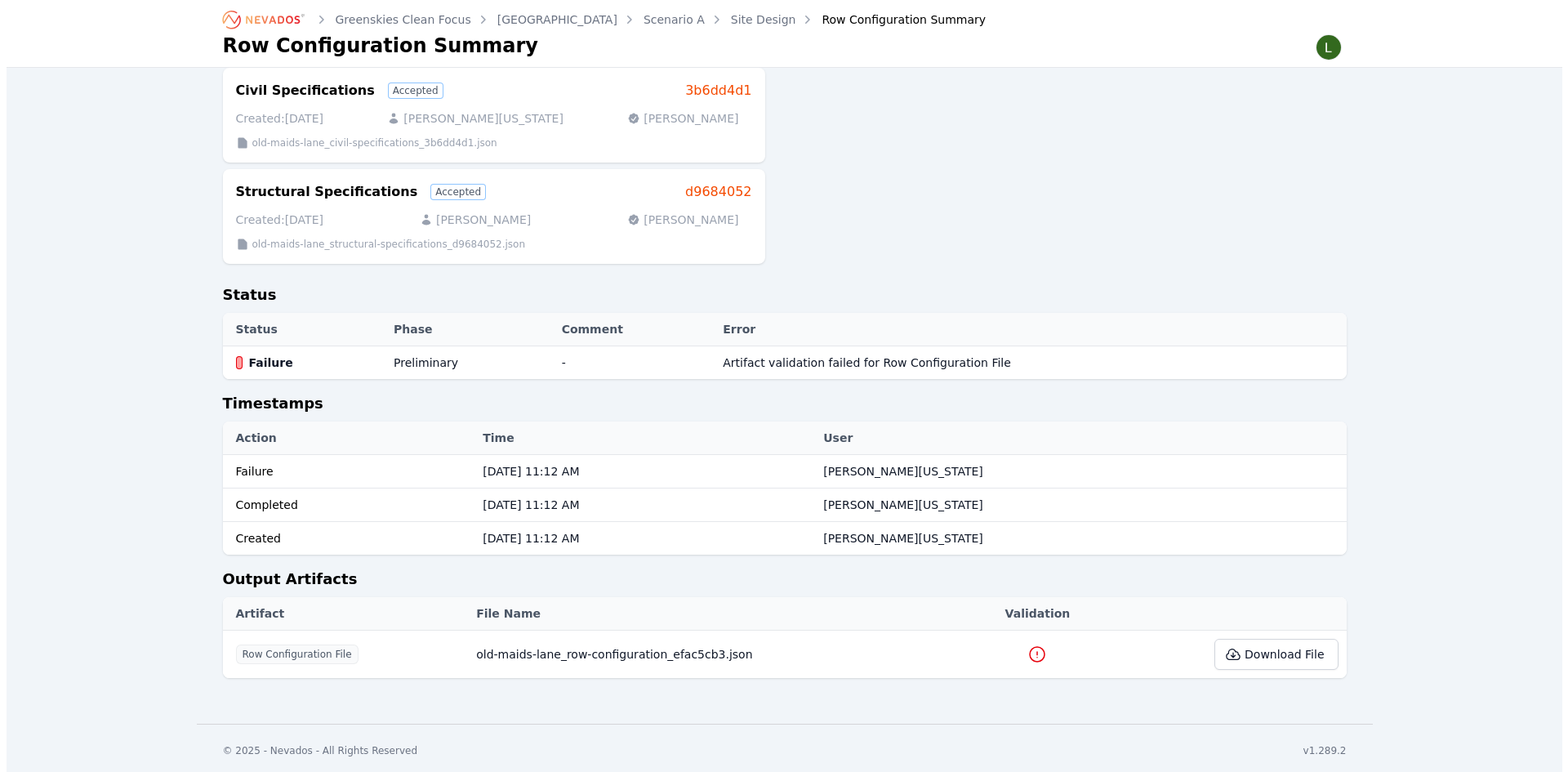
scroll to position [168, 0]
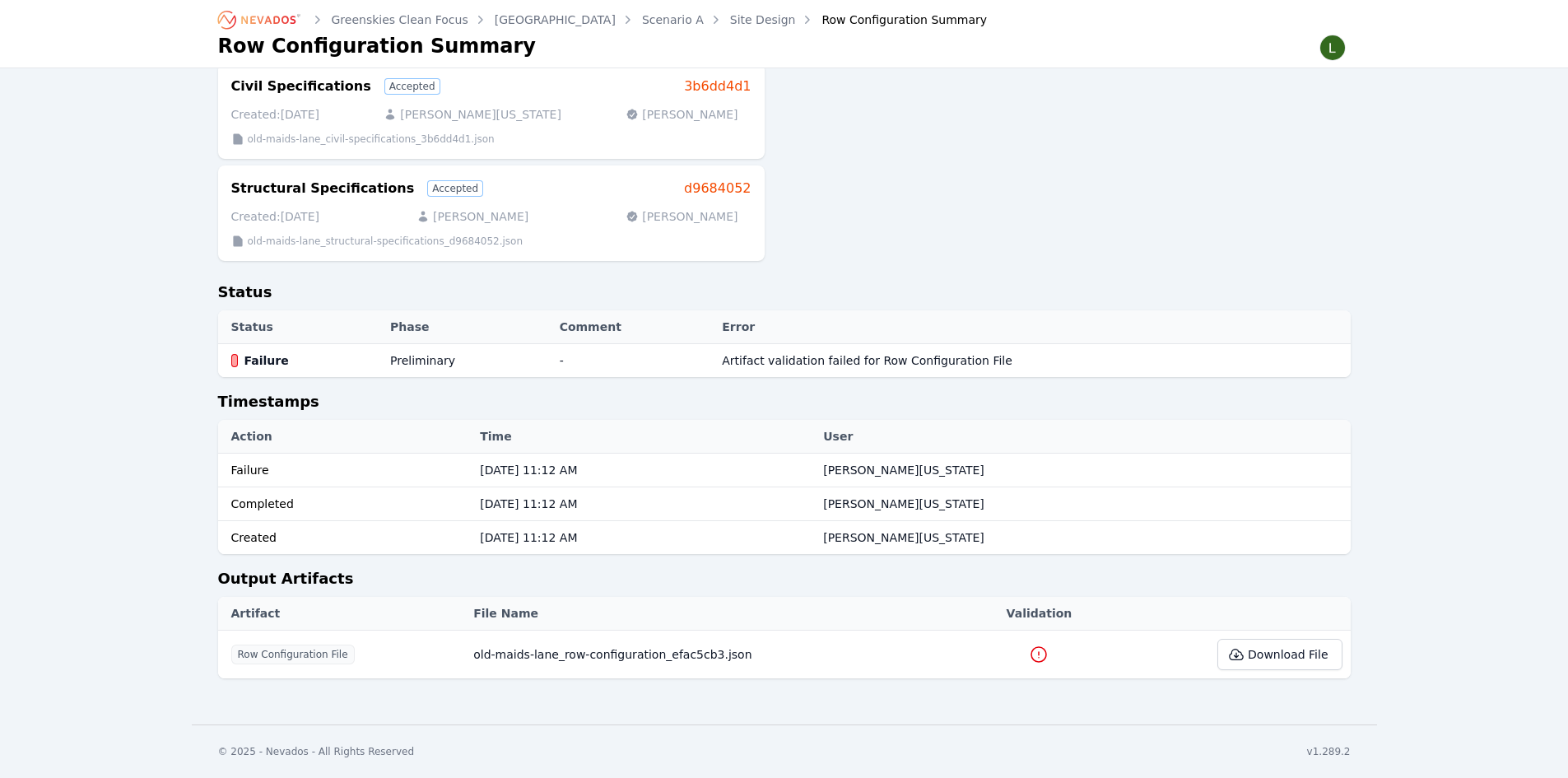
click at [1029, 651] on icon at bounding box center [1039, 655] width 20 height 20
